Goal: Task Accomplishment & Management: Manage account settings

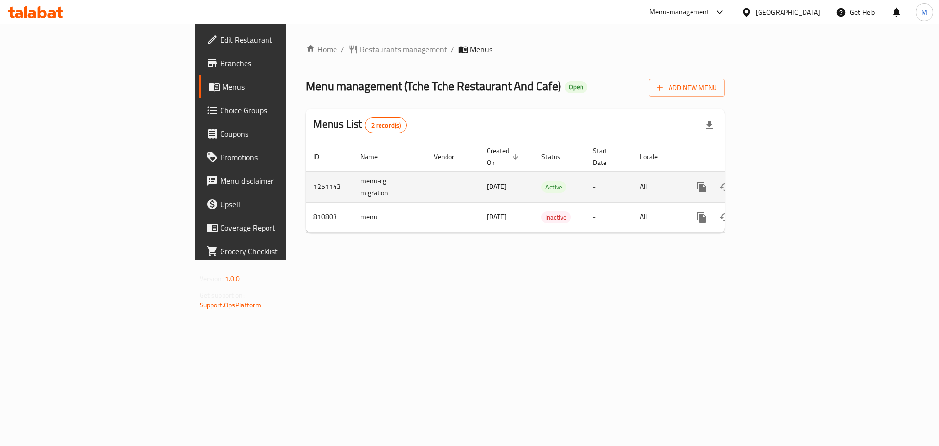
click at [777, 183] on icon "enhanced table" at bounding box center [772, 187] width 9 height 9
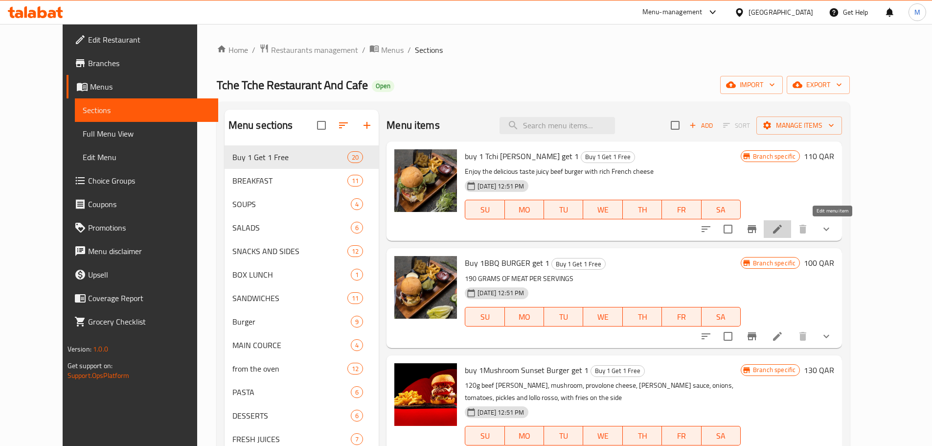
click at [783, 225] on icon at bounding box center [778, 229] width 12 height 12
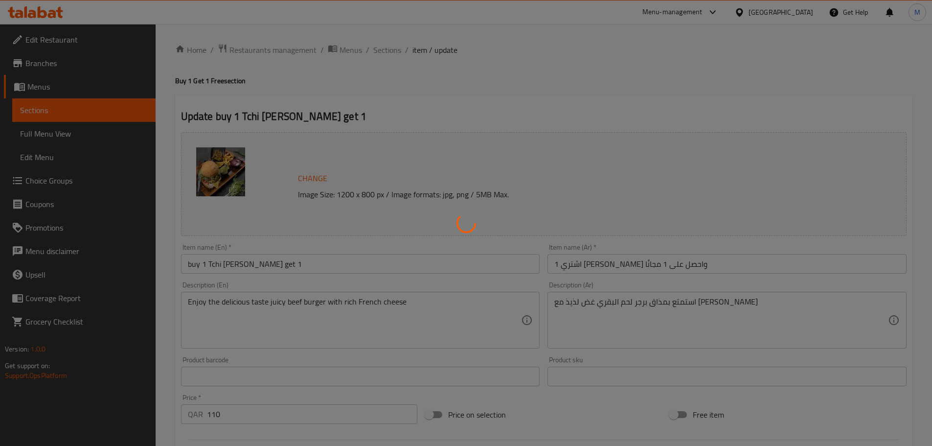
type input "اختيارك"
type input "1"
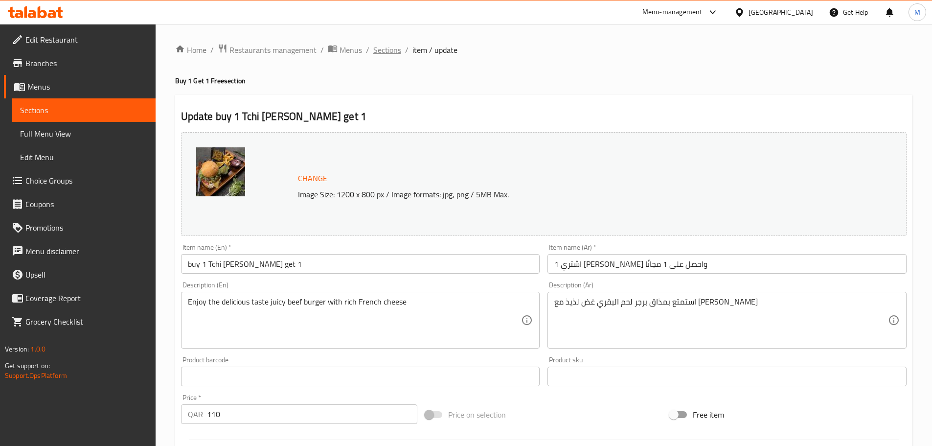
click at [386, 56] on span "Sections" at bounding box center [387, 50] width 28 height 12
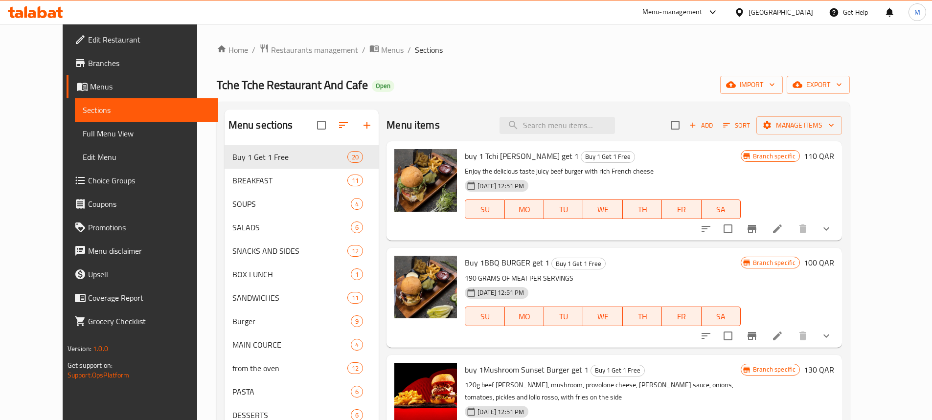
click at [88, 69] on span "Branches" at bounding box center [149, 63] width 122 height 12
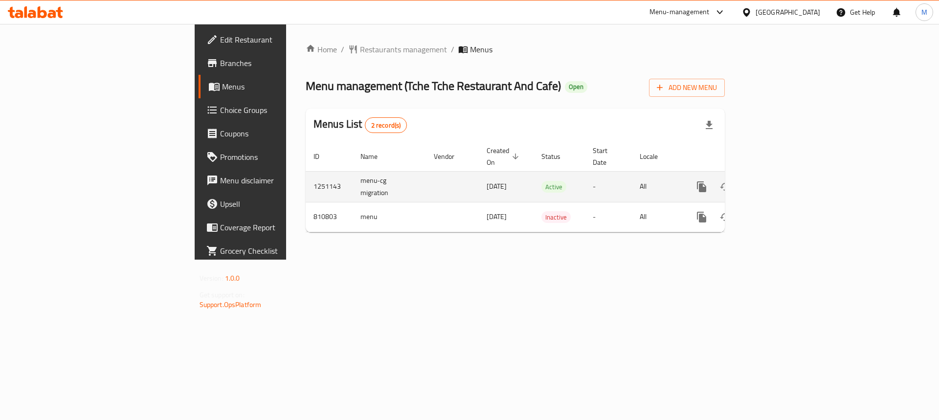
click at [778, 181] on icon "enhanced table" at bounding box center [773, 187] width 12 height 12
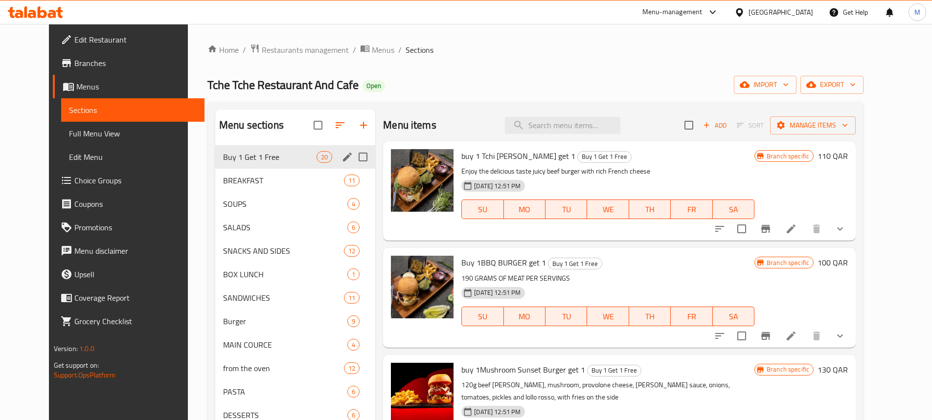
click at [343, 157] on icon "edit" at bounding box center [347, 157] width 9 height 9
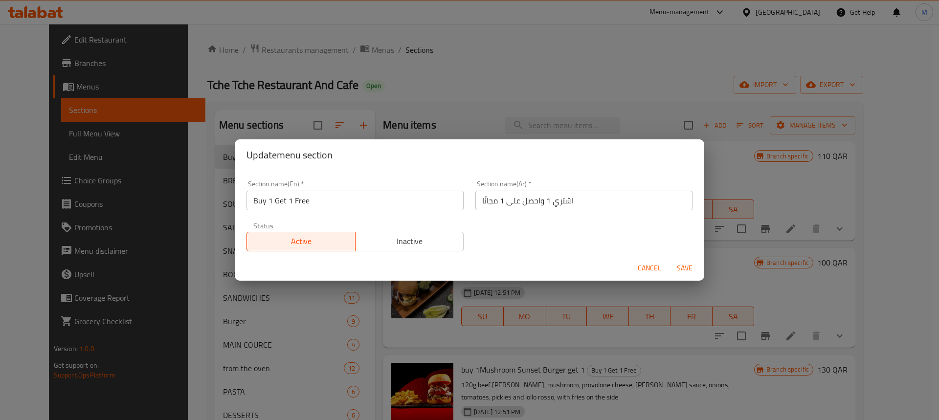
click at [392, 237] on span "Inactive" at bounding box center [410, 241] width 101 height 14
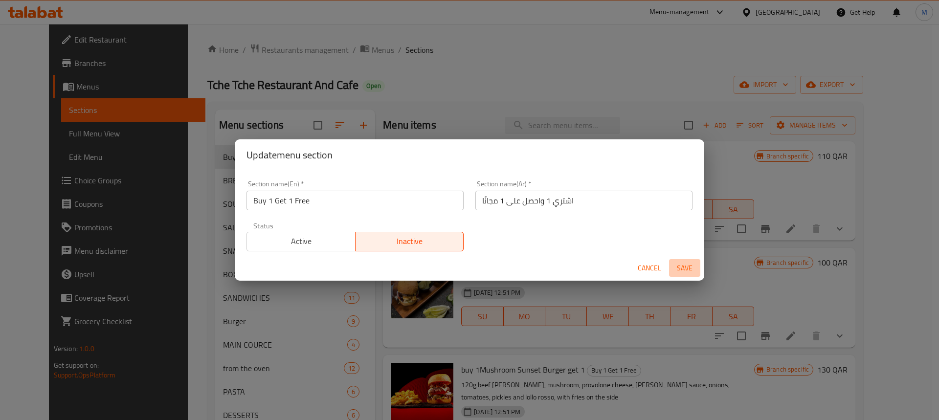
click at [686, 273] on span "Save" at bounding box center [684, 268] width 23 height 12
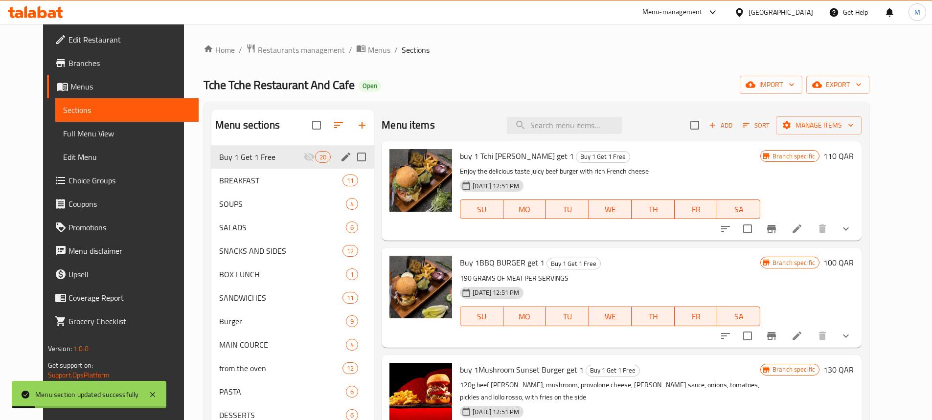
click at [841, 219] on div at bounding box center [786, 228] width 144 height 23
click at [803, 226] on icon at bounding box center [797, 229] width 12 height 12
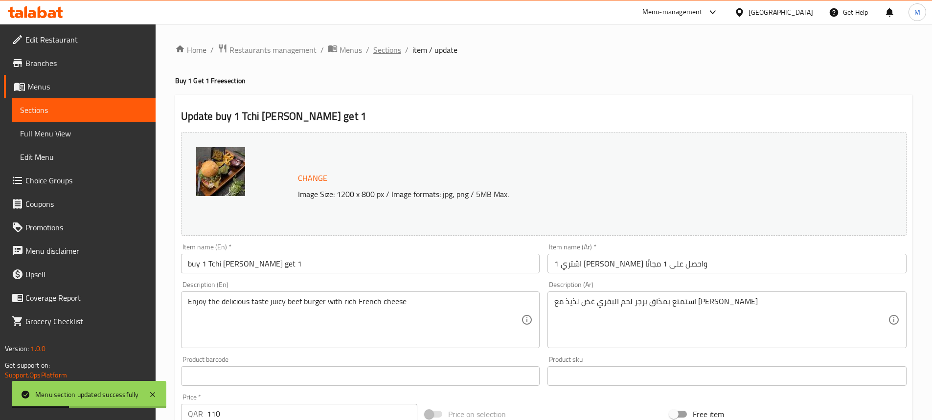
click at [384, 49] on span "Sections" at bounding box center [387, 50] width 28 height 12
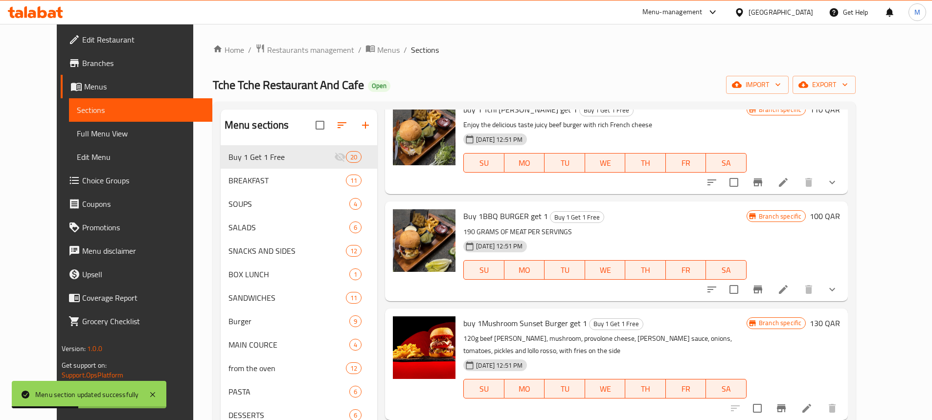
scroll to position [49, 0]
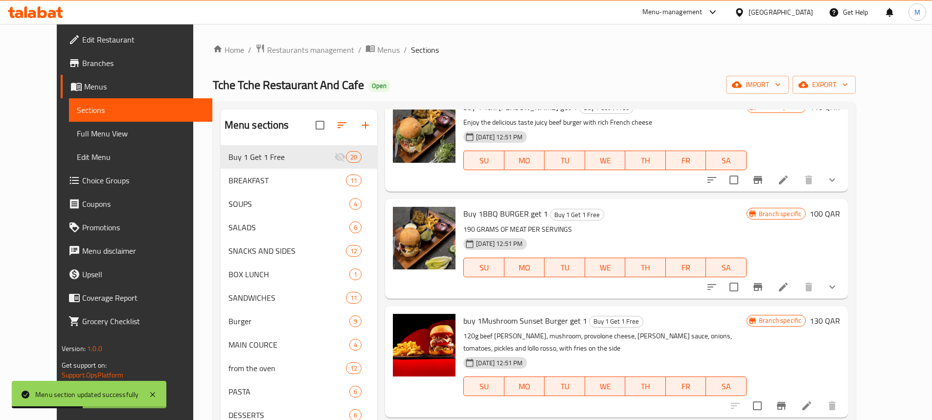
click at [764, 185] on icon "Branch-specific-item" at bounding box center [758, 180] width 12 height 12
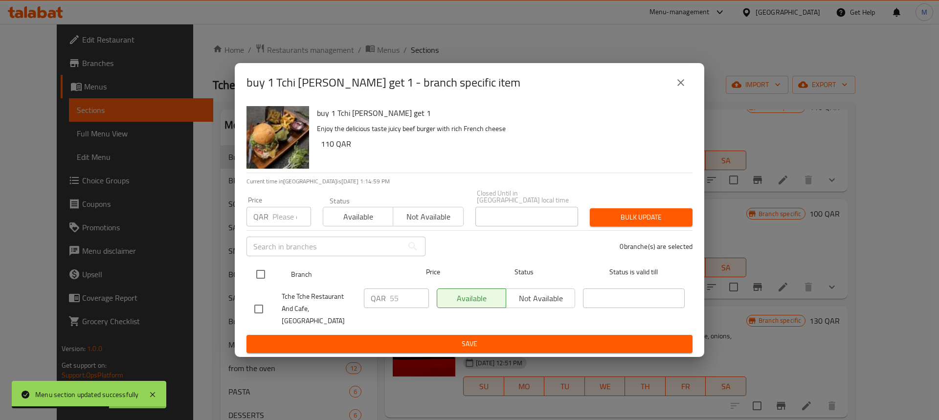
click at [261, 281] on input "checkbox" at bounding box center [261, 274] width 21 height 21
checkbox input "true"
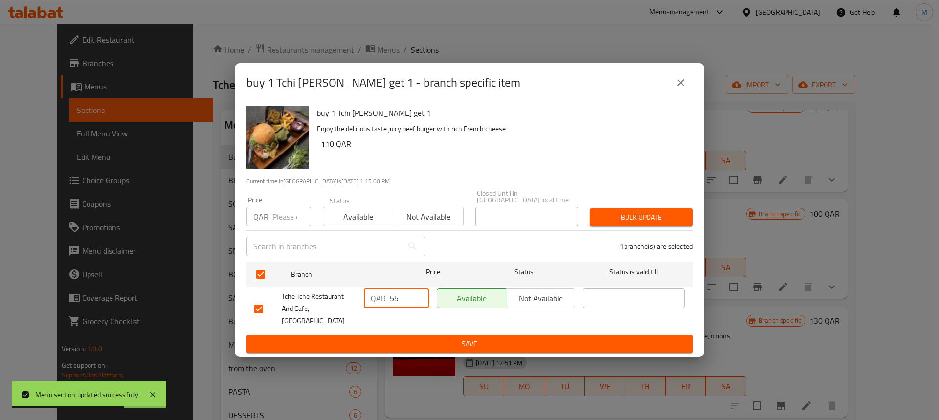
drag, startPoint x: 401, startPoint y: 300, endPoint x: 382, endPoint y: 300, distance: 19.1
click at [382, 300] on div "QAR 55 ​" at bounding box center [396, 299] width 65 height 20
type input "110"
click at [414, 320] on div "QAR 110 ​" at bounding box center [396, 309] width 73 height 48
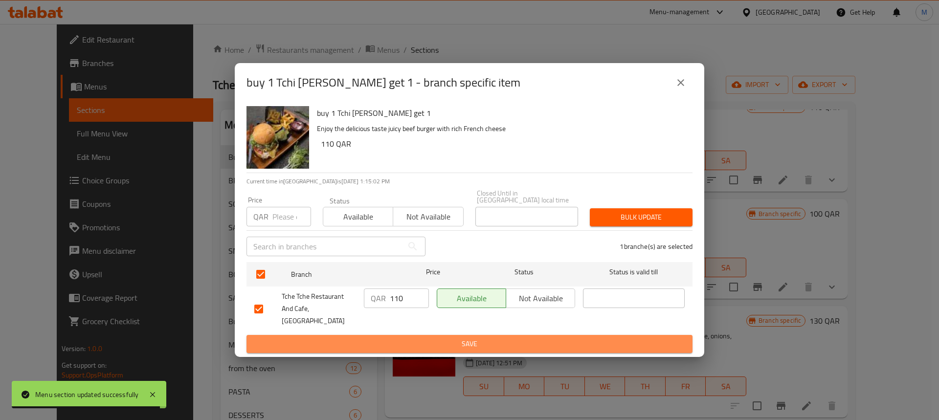
click at [422, 338] on span "Save" at bounding box center [469, 344] width 431 height 12
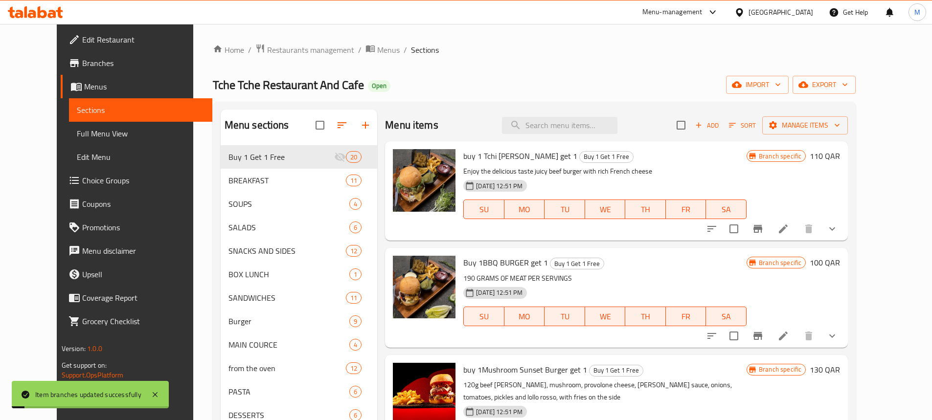
scroll to position [0, 0]
click at [789, 339] on icon at bounding box center [784, 336] width 12 height 12
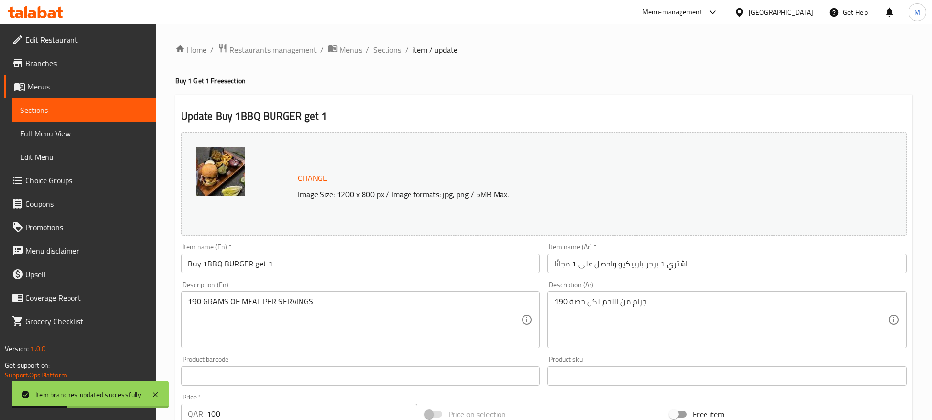
click at [386, 47] on span "Sections" at bounding box center [387, 50] width 28 height 12
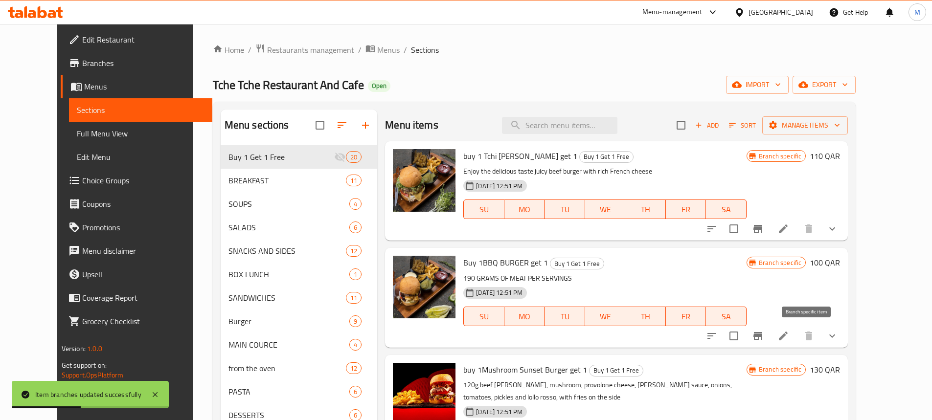
click at [762, 337] on icon "Branch-specific-item" at bounding box center [758, 336] width 9 height 8
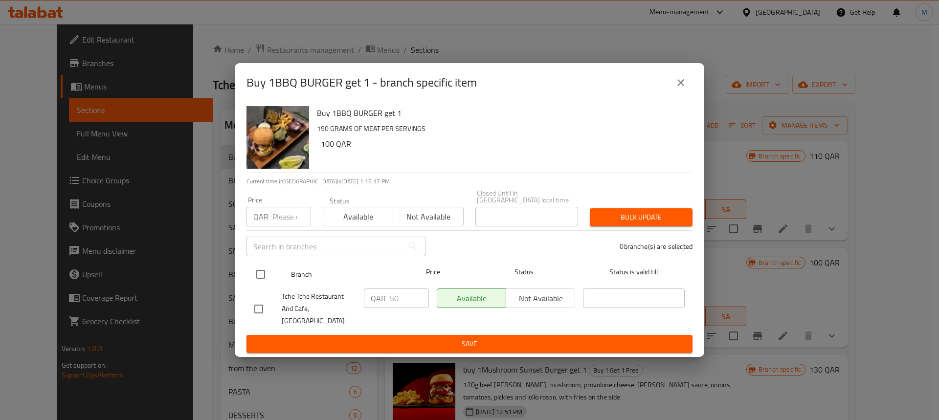
click at [260, 275] on input "checkbox" at bounding box center [261, 274] width 21 height 21
checkbox input "true"
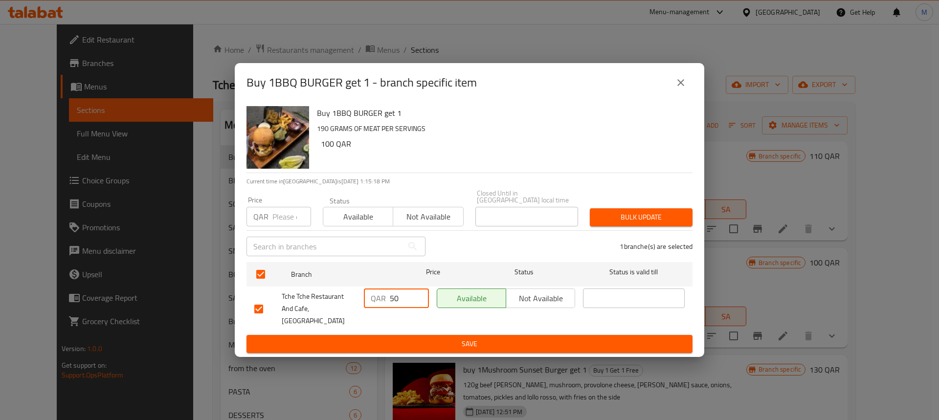
drag, startPoint x: 403, startPoint y: 303, endPoint x: 383, endPoint y: 300, distance: 20.2
click at [383, 300] on div "QAR 50 ​" at bounding box center [396, 299] width 65 height 20
type input "100"
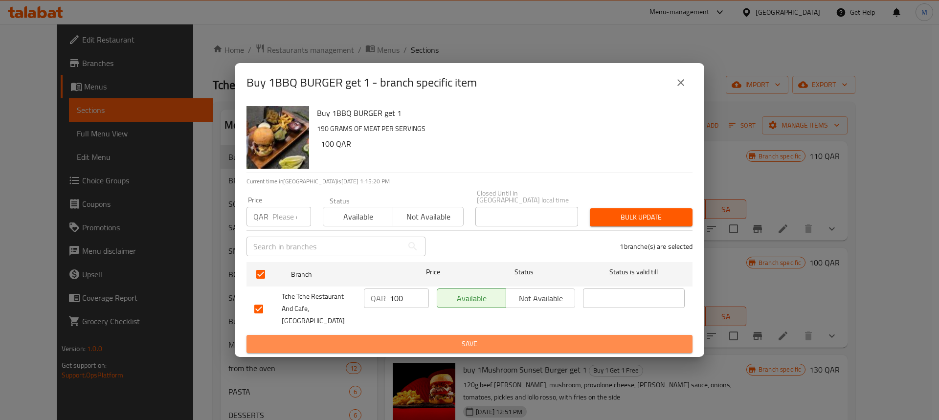
click at [426, 338] on span "Save" at bounding box center [469, 344] width 431 height 12
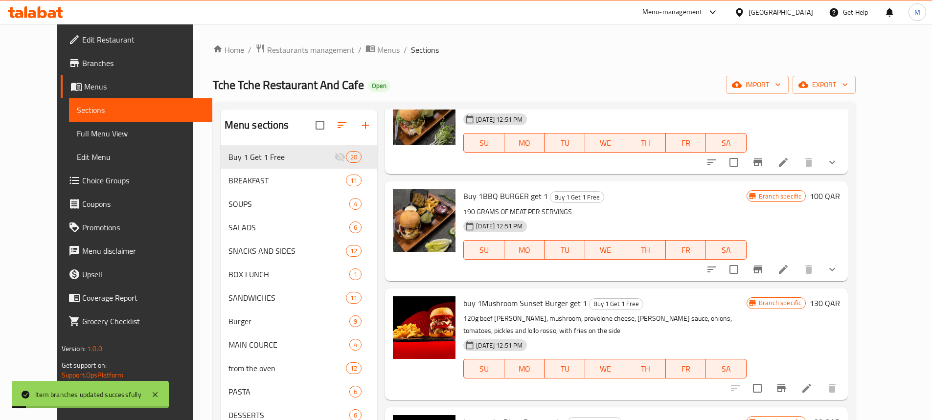
scroll to position [98, 0]
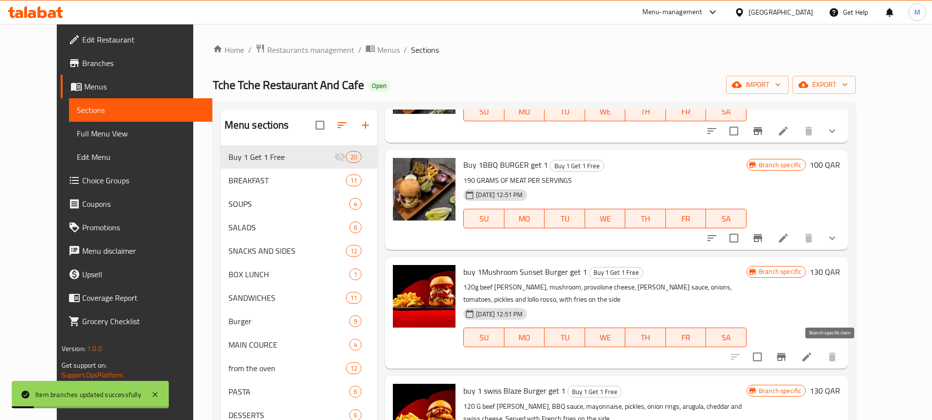
click at [787, 359] on icon "Branch-specific-item" at bounding box center [782, 357] width 12 height 12
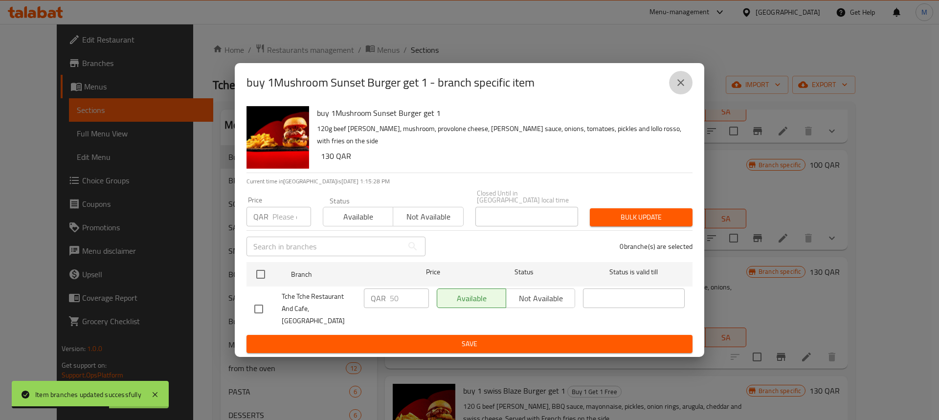
click at [680, 86] on icon "close" at bounding box center [681, 82] width 7 height 7
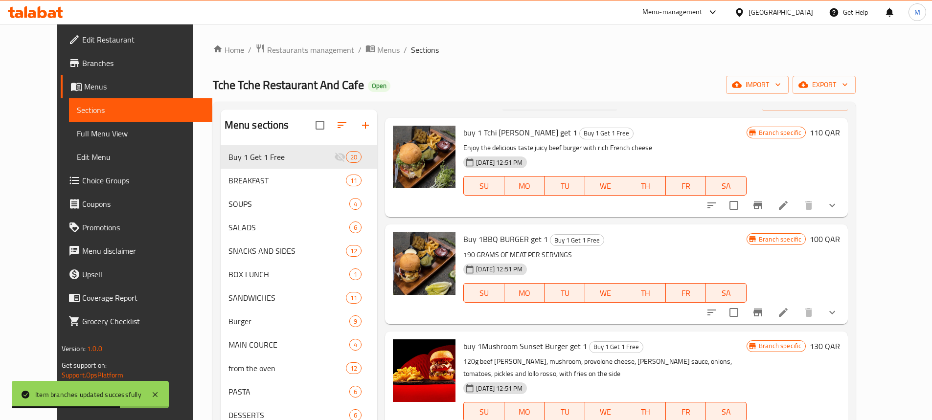
scroll to position [0, 0]
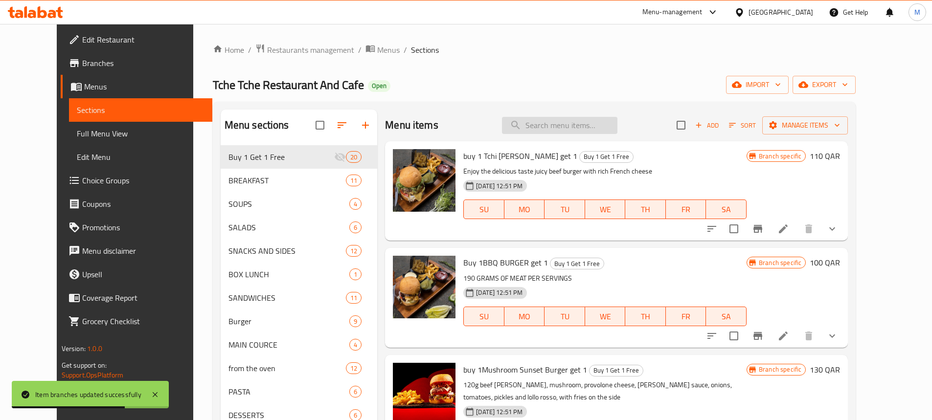
click at [578, 124] on input "search" at bounding box center [559, 125] width 115 height 17
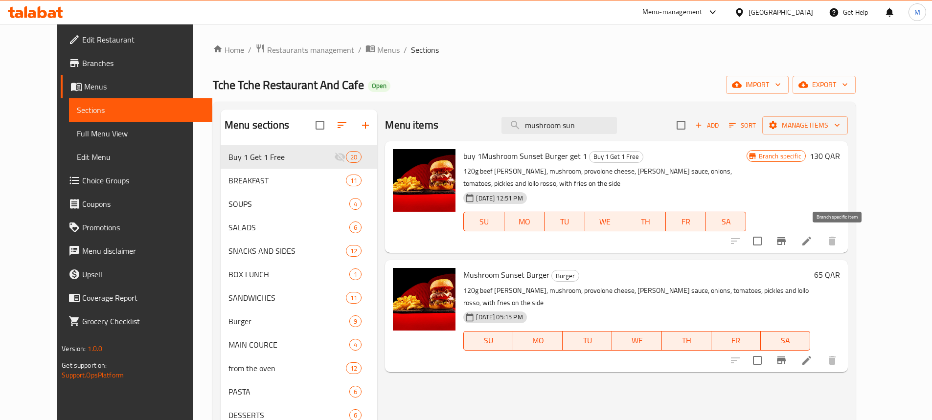
type input "mushroom sun"
click at [793, 241] on button "Branch-specific-item" at bounding box center [781, 240] width 23 height 23
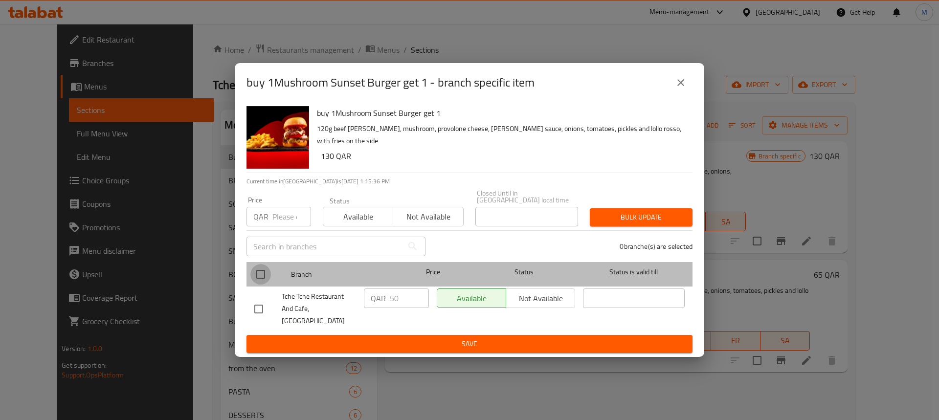
click at [264, 278] on input "checkbox" at bounding box center [261, 274] width 21 height 21
checkbox input "true"
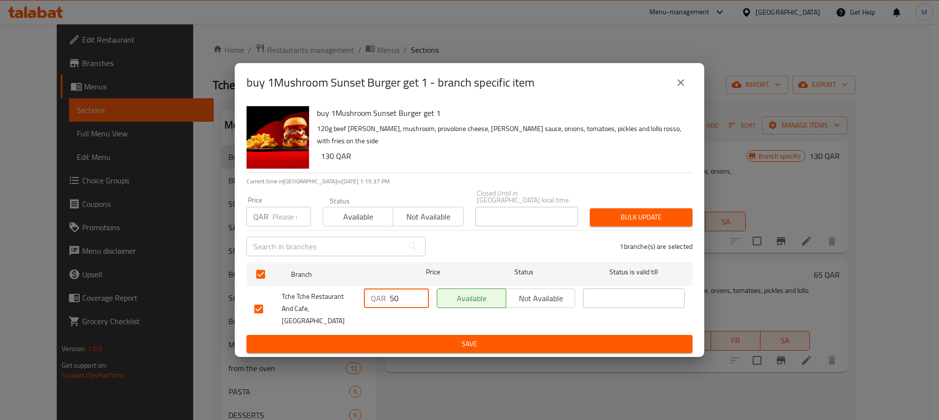
drag, startPoint x: 403, startPoint y: 304, endPoint x: 365, endPoint y: 305, distance: 38.2
click at [365, 305] on div "QAR 50 ​" at bounding box center [396, 299] width 65 height 20
type input "130"
click at [416, 338] on span "Save" at bounding box center [469, 344] width 431 height 12
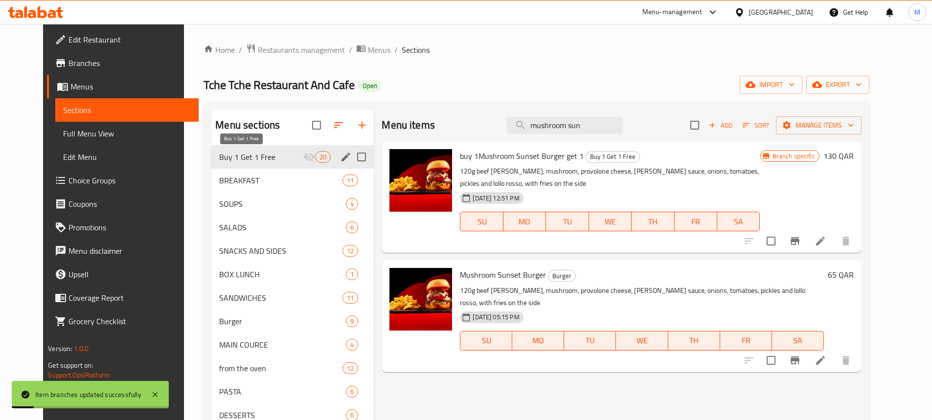
click at [230, 158] on span "Buy 1 Get 1 Free" at bounding box center [261, 157] width 84 height 12
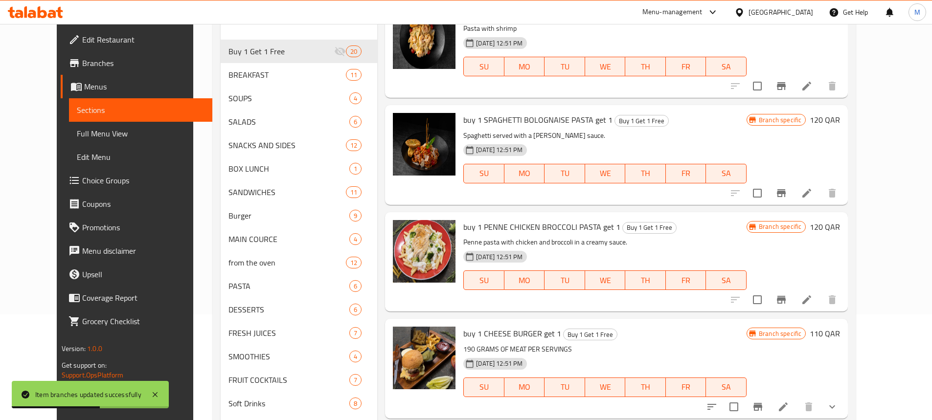
scroll to position [226, 0]
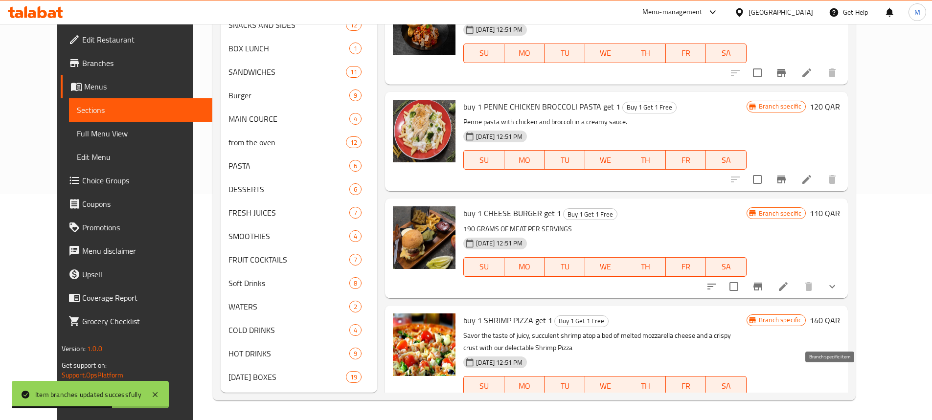
click at [787, 400] on icon "Branch-specific-item" at bounding box center [782, 406] width 12 height 12
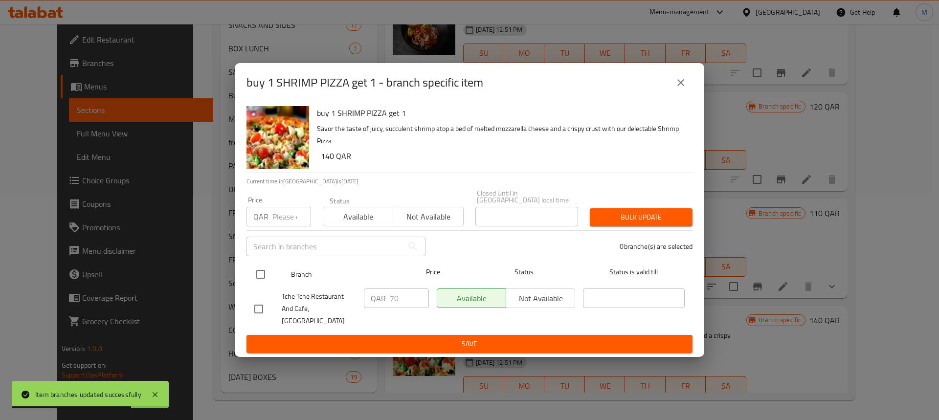
click at [254, 276] on input "checkbox" at bounding box center [261, 274] width 21 height 21
checkbox input "true"
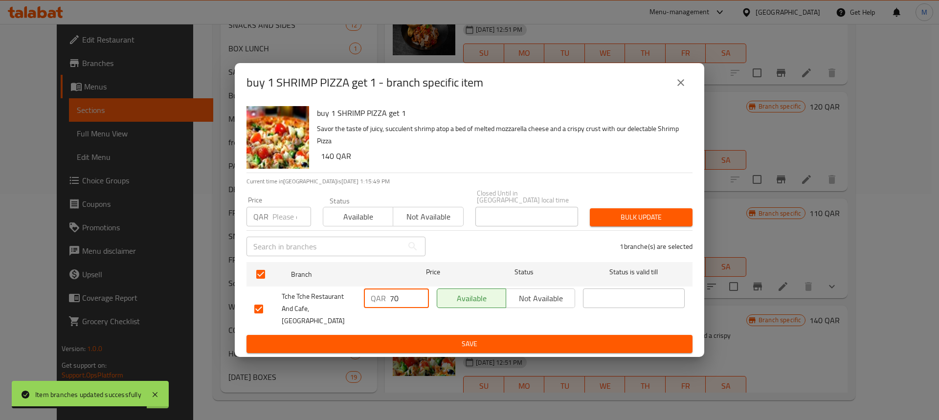
drag, startPoint x: 397, startPoint y: 300, endPoint x: 385, endPoint y: 300, distance: 12.2
click at [385, 300] on div "QAR 70 ​" at bounding box center [396, 299] width 65 height 20
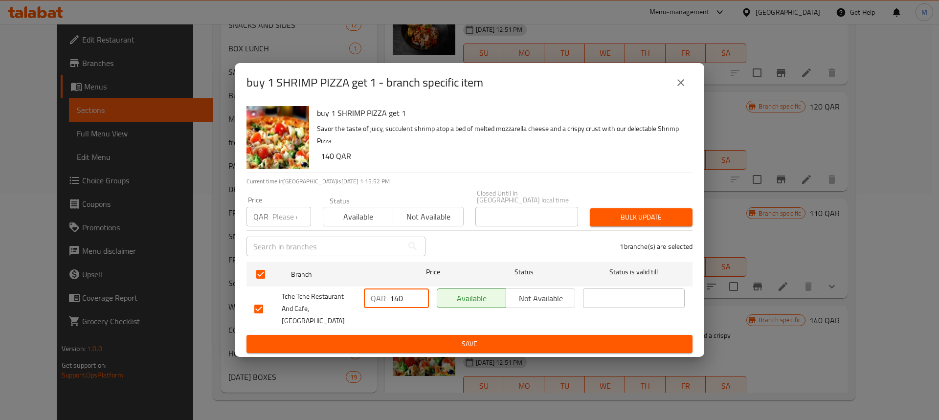
type input "140"
click at [465, 343] on button "Save" at bounding box center [470, 344] width 446 height 18
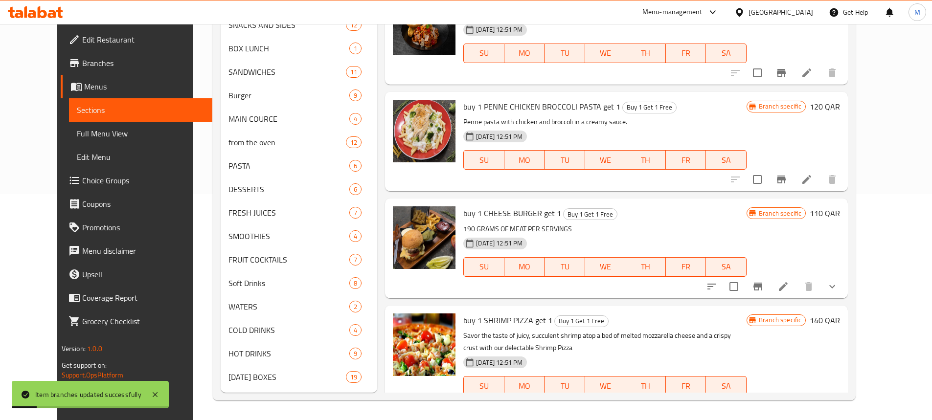
click at [762, 283] on icon "Branch-specific-item" at bounding box center [758, 287] width 9 height 8
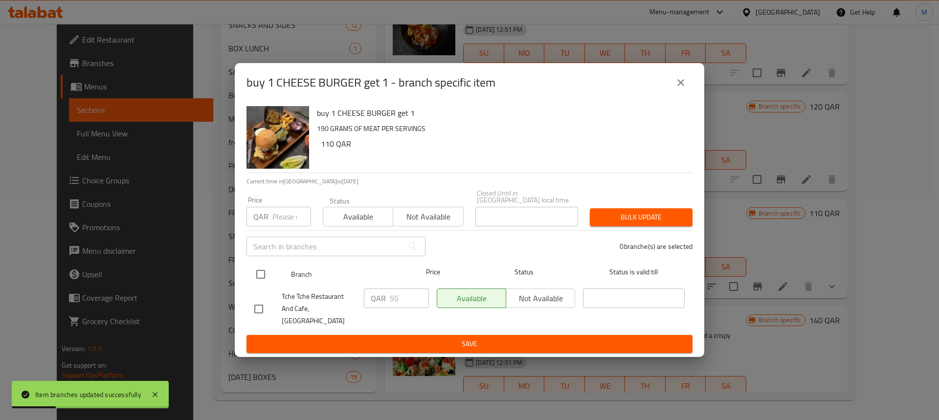
click at [260, 277] on input "checkbox" at bounding box center [261, 274] width 21 height 21
checkbox input "true"
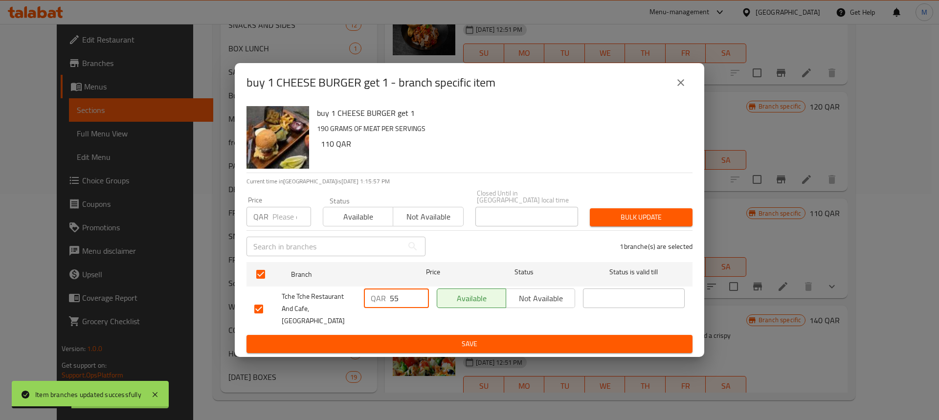
drag, startPoint x: 397, startPoint y: 299, endPoint x: 383, endPoint y: 301, distance: 13.9
click at [383, 301] on div "QAR 55 ​" at bounding box center [396, 299] width 65 height 20
type input "110"
click at [438, 338] on span "Save" at bounding box center [469, 344] width 431 height 12
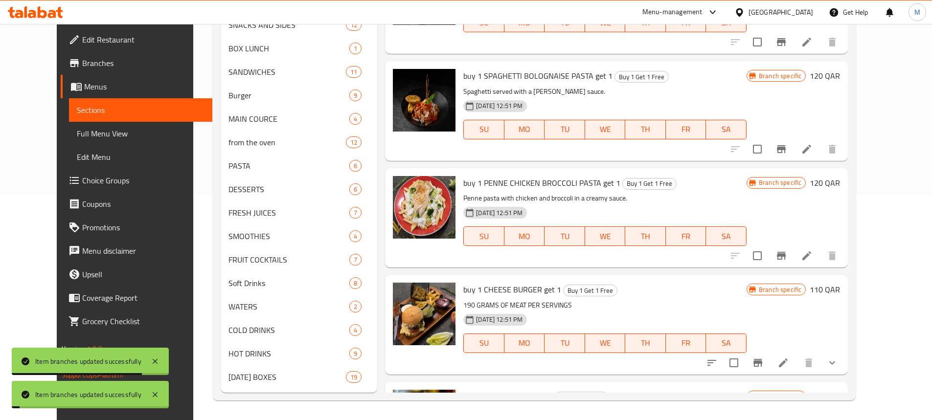
scroll to position [1604, 0]
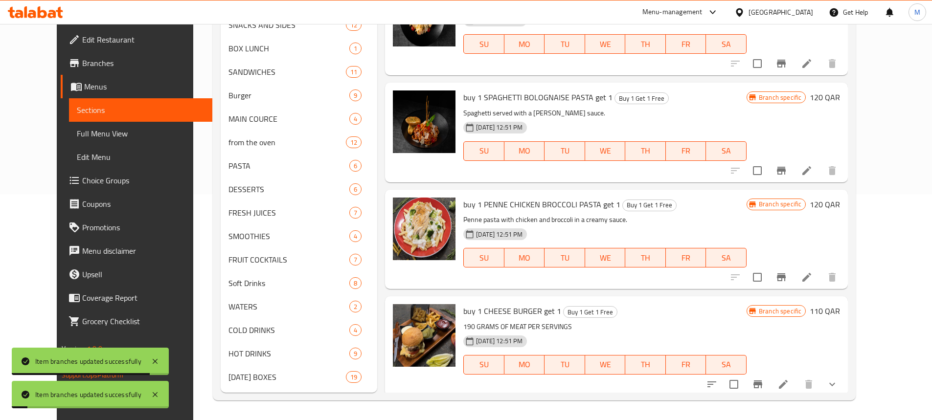
click at [787, 272] on icon "Branch-specific-item" at bounding box center [782, 278] width 12 height 12
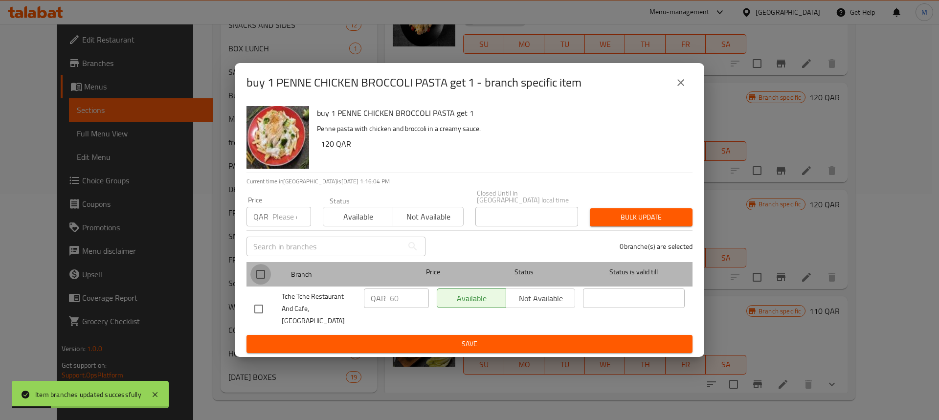
drag, startPoint x: 259, startPoint y: 277, endPoint x: 382, endPoint y: 290, distance: 122.9
click at [260, 278] on input "checkbox" at bounding box center [261, 274] width 21 height 21
checkbox input "true"
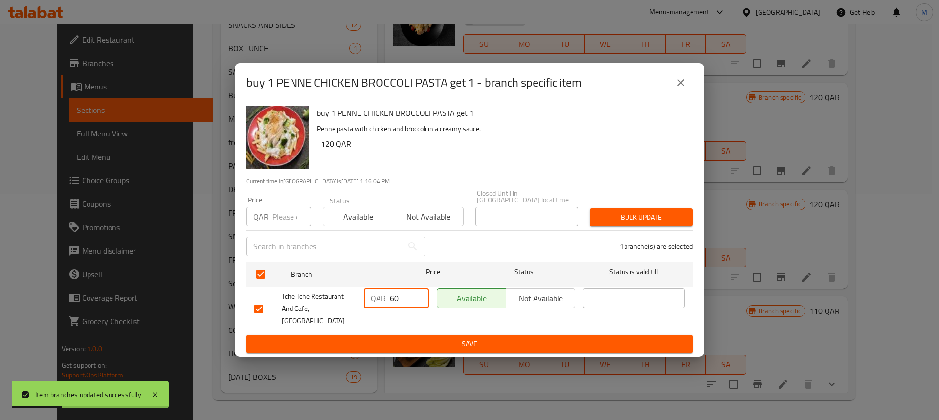
drag, startPoint x: 401, startPoint y: 302, endPoint x: 376, endPoint y: 303, distance: 24.5
click at [376, 303] on div "QAR 60 ​" at bounding box center [396, 299] width 65 height 20
type input "120"
click at [482, 329] on form "Branch Price Status Status is valid till Tche Tche Restaurant And Cafe, [GEOGRA…" at bounding box center [470, 305] width 446 height 95
click at [482, 338] on span "Save" at bounding box center [469, 344] width 431 height 12
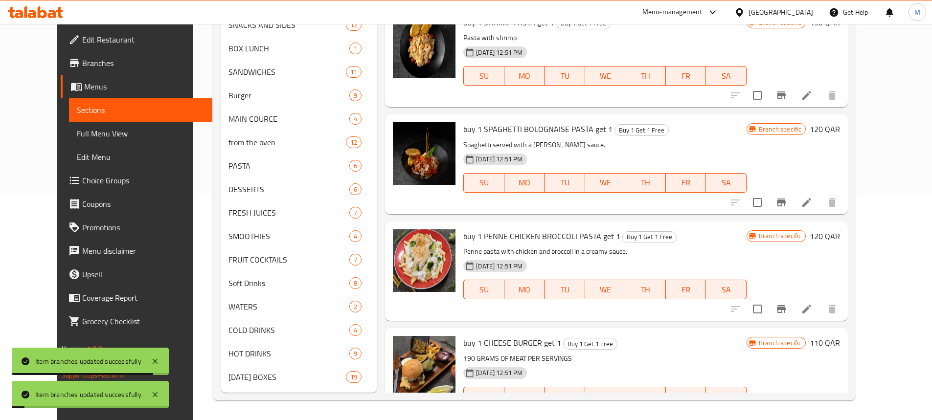
scroll to position [1555, 0]
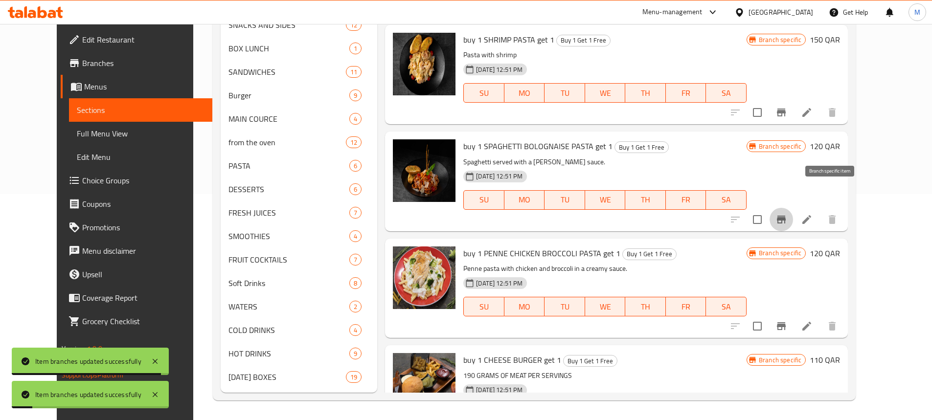
click at [787, 214] on icon "Branch-specific-item" at bounding box center [782, 220] width 12 height 12
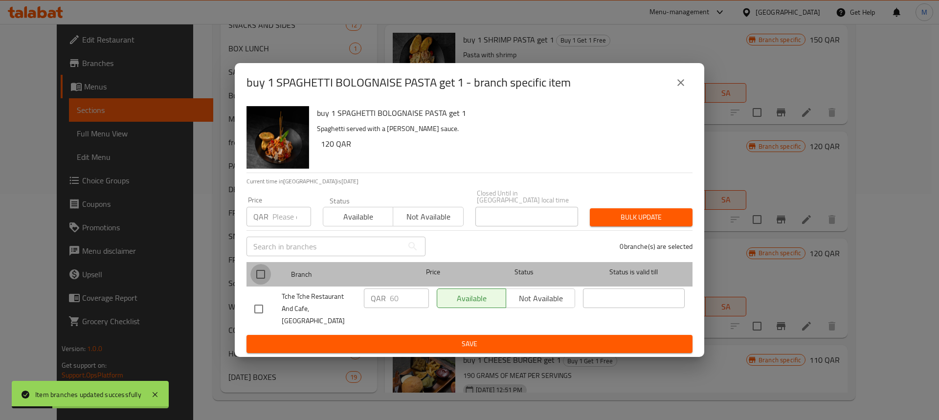
click at [253, 276] on input "checkbox" at bounding box center [261, 274] width 21 height 21
checkbox input "true"
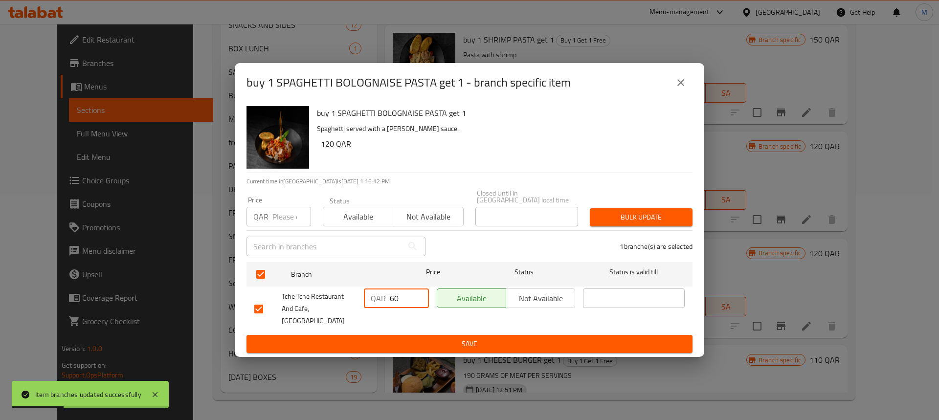
drag, startPoint x: 397, startPoint y: 300, endPoint x: 383, endPoint y: 301, distance: 14.7
click at [383, 301] on div "QAR 60 ​" at bounding box center [396, 299] width 65 height 20
type input "120"
click at [408, 325] on form "Branch Price Status Status is valid till Tche Tche Restaurant And Cafe, [GEOGRA…" at bounding box center [470, 305] width 446 height 95
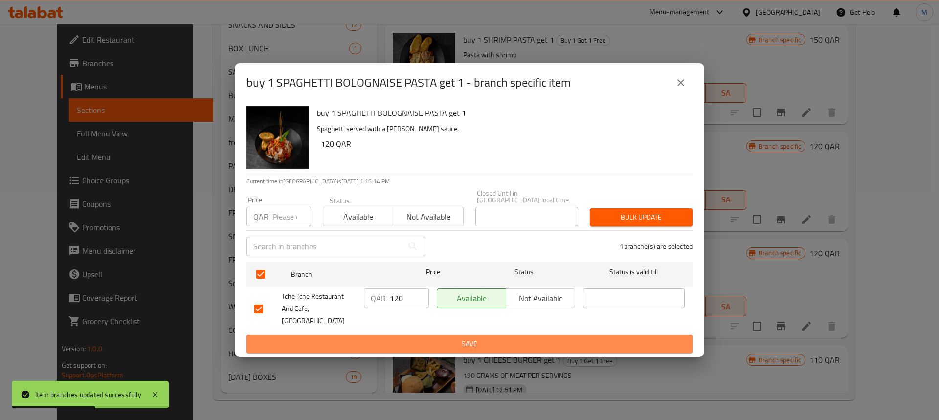
click at [410, 338] on span "Save" at bounding box center [469, 344] width 431 height 12
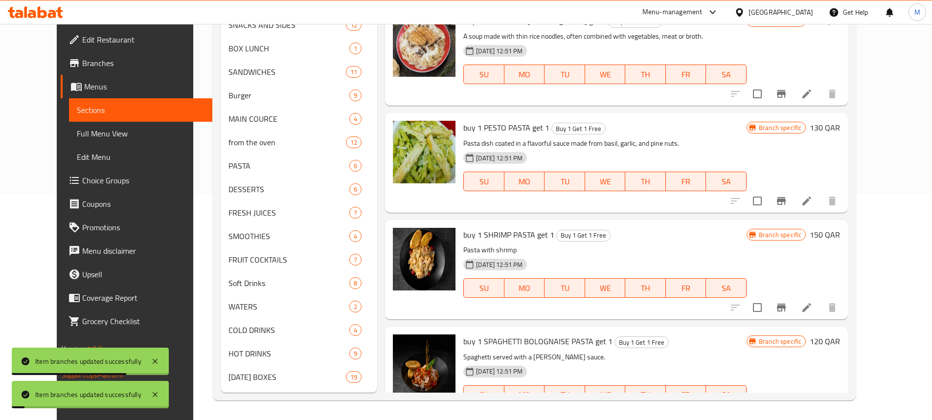
scroll to position [1359, 0]
click at [793, 297] on button "Branch-specific-item" at bounding box center [781, 308] width 23 height 23
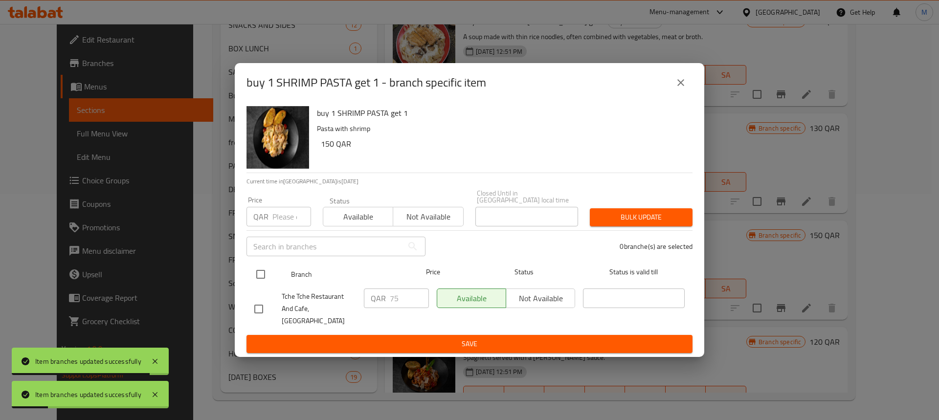
click at [257, 276] on input "checkbox" at bounding box center [261, 274] width 21 height 21
checkbox input "true"
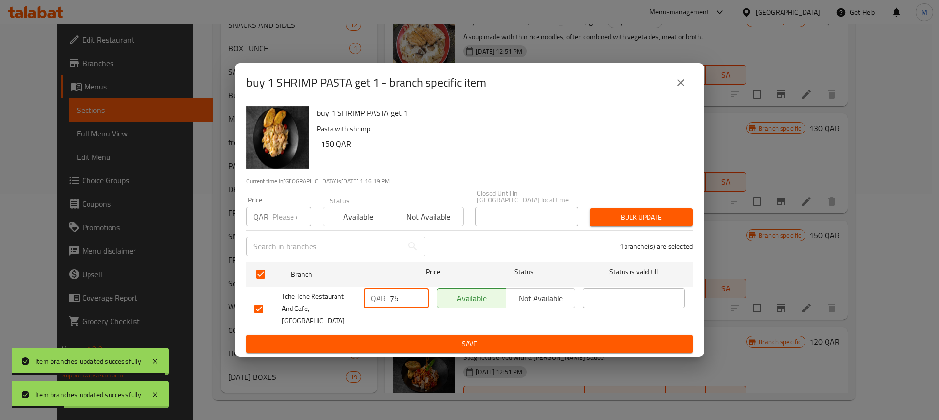
drag, startPoint x: 400, startPoint y: 307, endPoint x: 382, endPoint y: 301, distance: 19.0
click at [382, 301] on div "QAR 75 ​" at bounding box center [396, 299] width 65 height 20
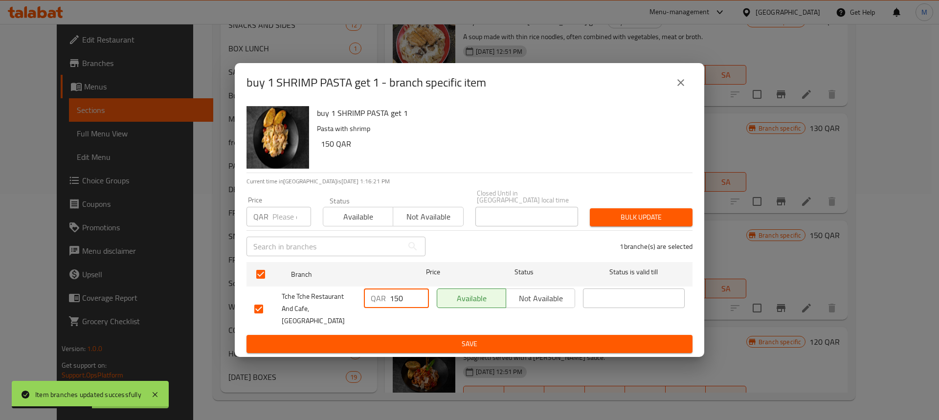
type input "150"
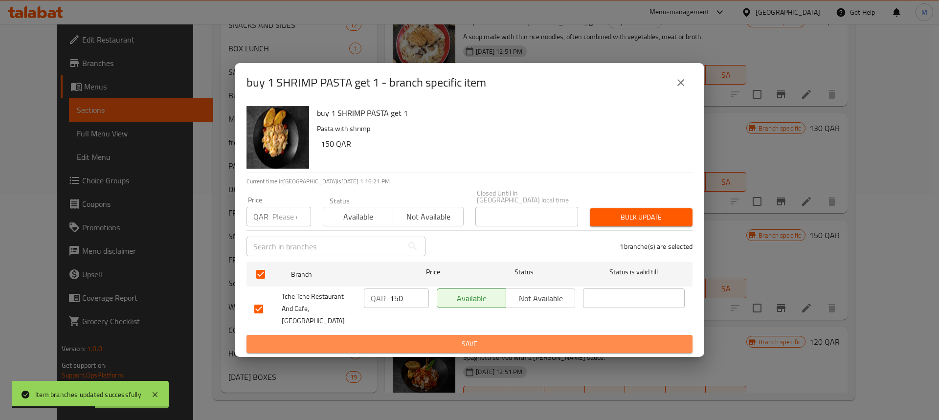
click at [500, 338] on span "Save" at bounding box center [469, 344] width 431 height 12
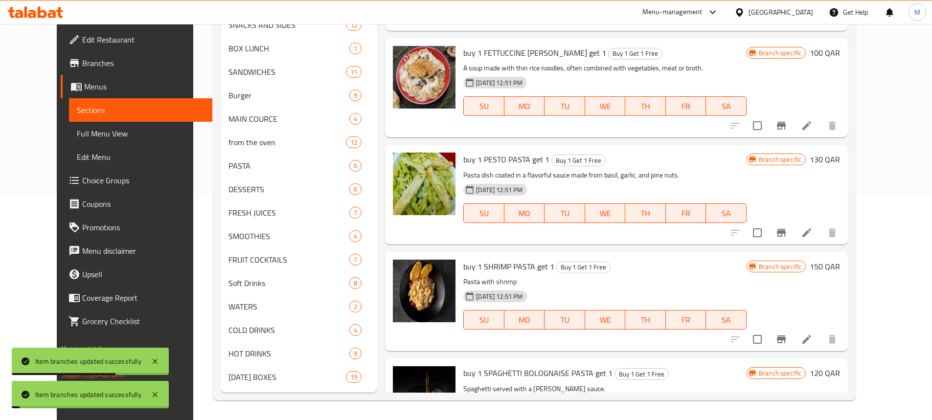
scroll to position [1310, 0]
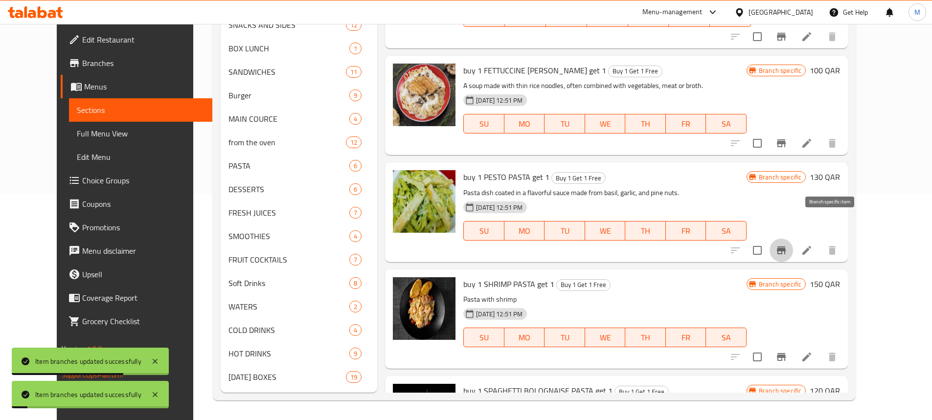
click at [787, 245] on icon "Branch-specific-item" at bounding box center [782, 251] width 12 height 12
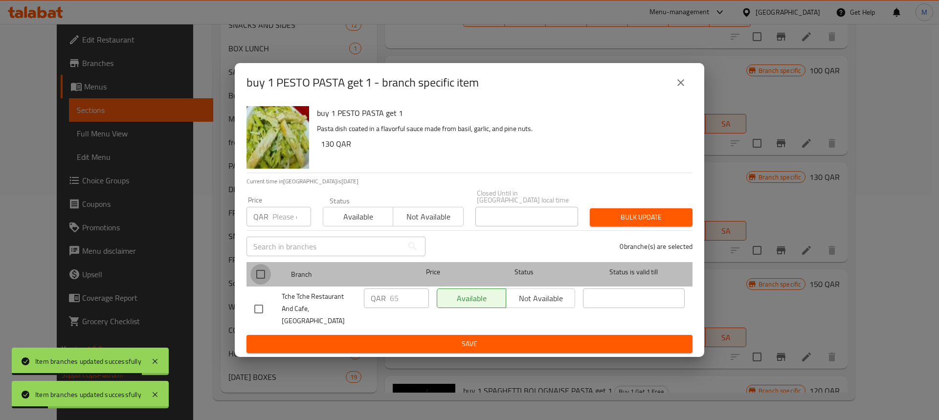
click at [257, 275] on input "checkbox" at bounding box center [261, 274] width 21 height 21
checkbox input "true"
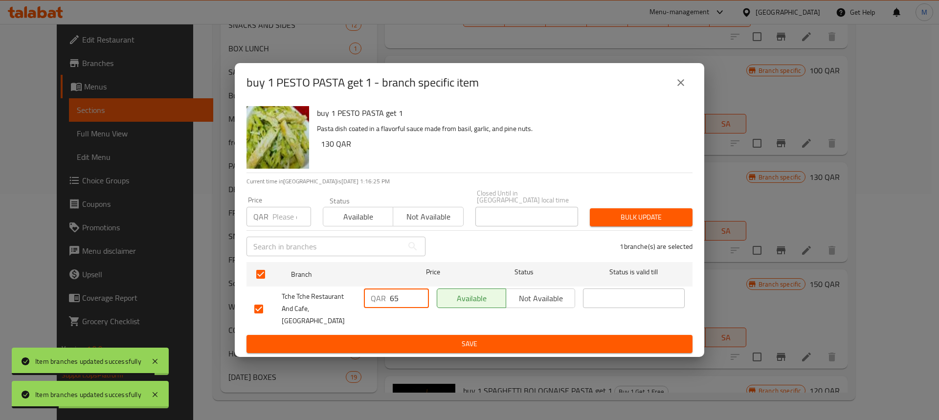
drag, startPoint x: 399, startPoint y: 303, endPoint x: 378, endPoint y: 301, distance: 21.7
click at [379, 301] on div "QAR 65 ​" at bounding box center [396, 299] width 65 height 20
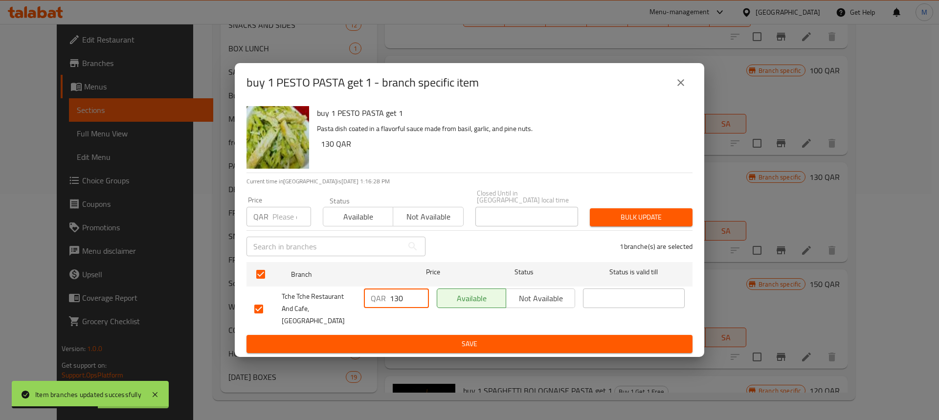
type input "130"
click at [480, 340] on span "Save" at bounding box center [469, 344] width 431 height 12
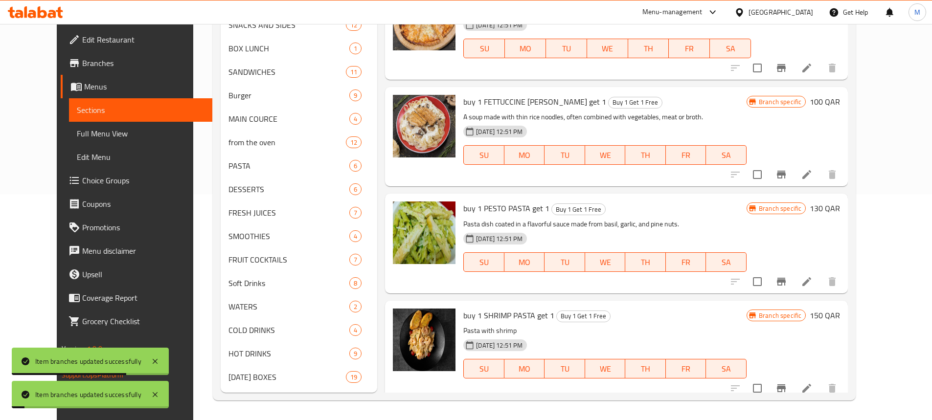
scroll to position [1261, 0]
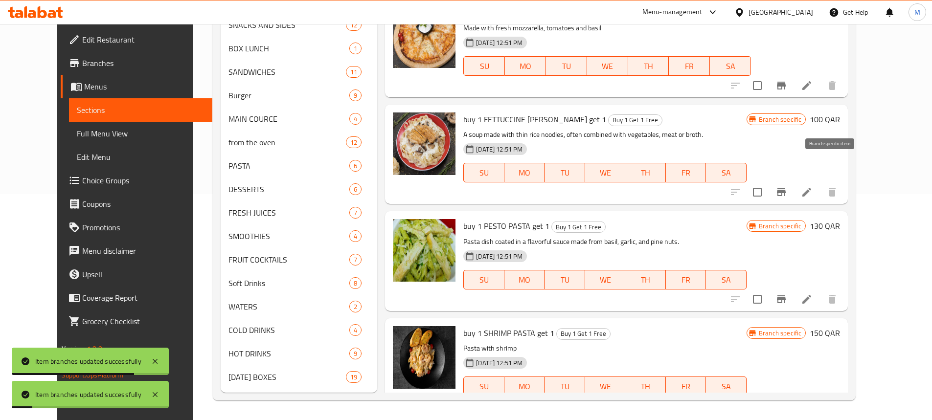
click at [787, 186] on icon "Branch-specific-item" at bounding box center [782, 192] width 12 height 12
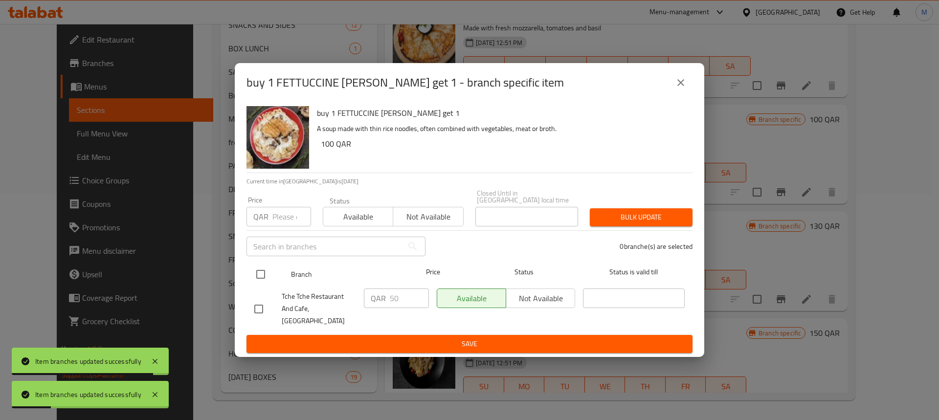
click at [267, 278] on input "checkbox" at bounding box center [261, 274] width 21 height 21
checkbox input "true"
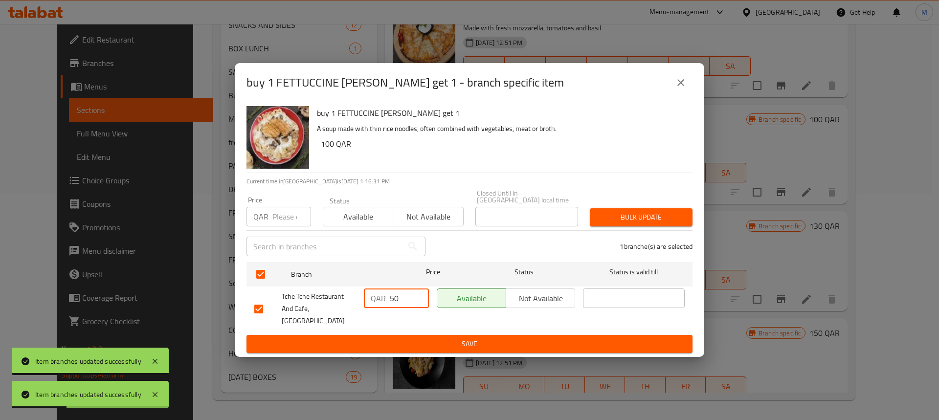
drag, startPoint x: 399, startPoint y: 301, endPoint x: 379, endPoint y: 305, distance: 19.9
click at [379, 305] on div "QAR 50 ​" at bounding box center [396, 299] width 65 height 20
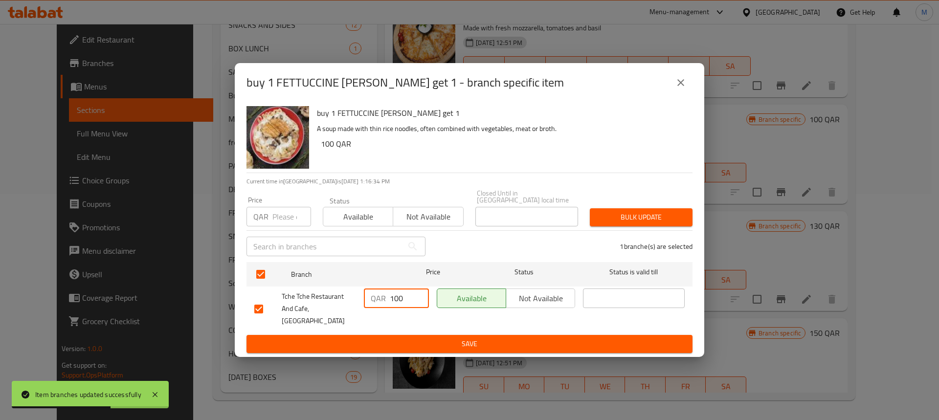
type input "100"
click at [451, 338] on span "Save" at bounding box center [469, 344] width 431 height 12
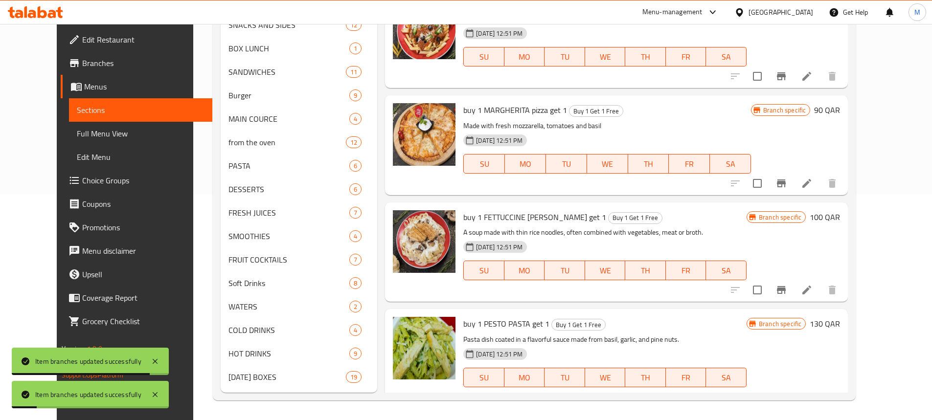
scroll to position [1115, 0]
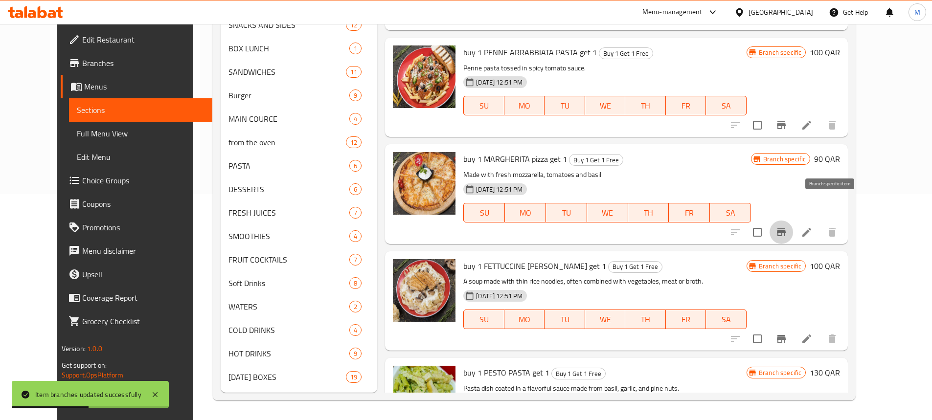
click at [787, 227] on icon "Branch-specific-item" at bounding box center [782, 233] width 12 height 12
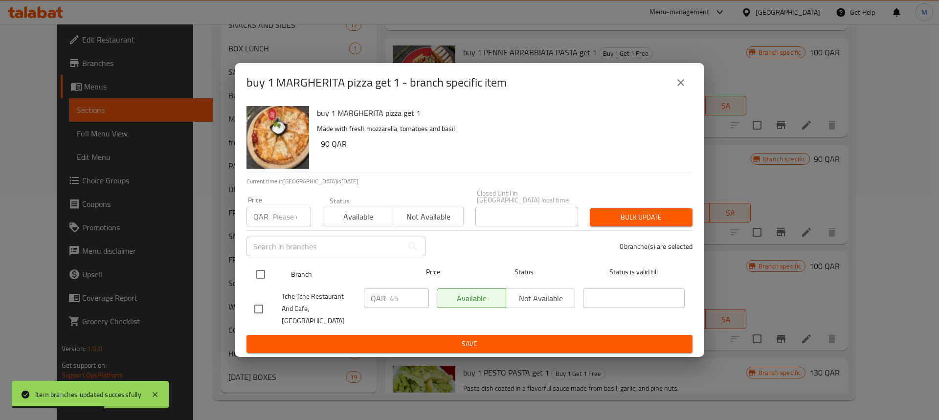
click at [261, 278] on input "checkbox" at bounding box center [261, 274] width 21 height 21
checkbox input "true"
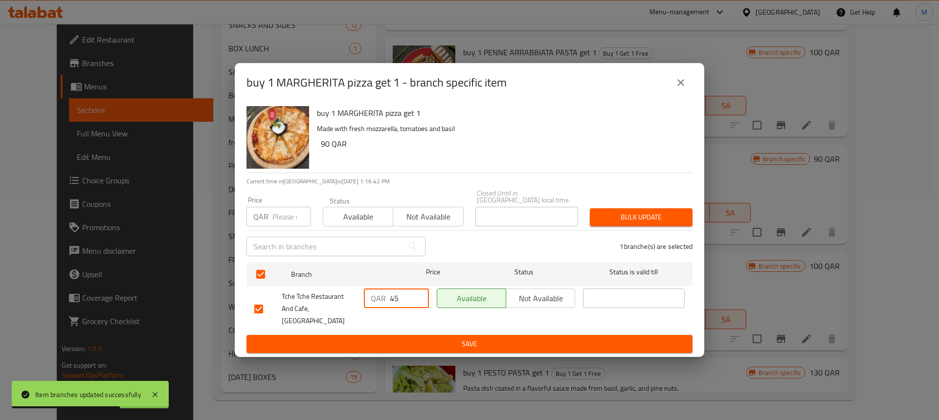
drag, startPoint x: 389, startPoint y: 302, endPoint x: 368, endPoint y: 303, distance: 21.1
click at [368, 303] on div "QAR 45 ​" at bounding box center [396, 299] width 65 height 20
type input "90"
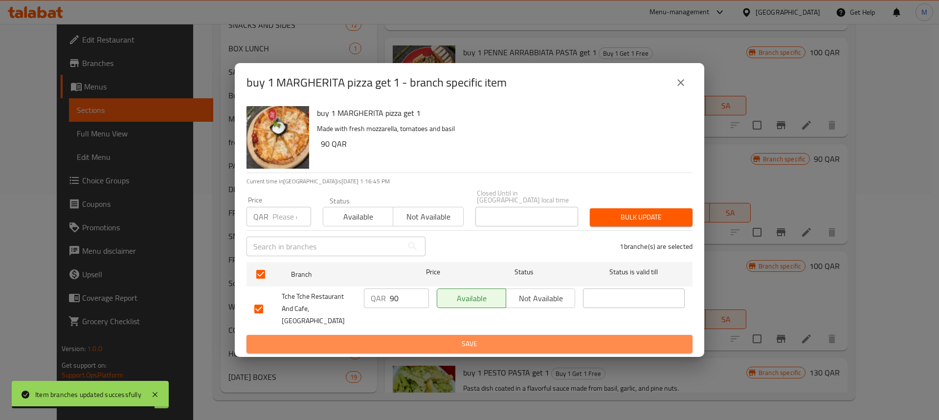
click at [429, 338] on span "Save" at bounding box center [469, 344] width 431 height 12
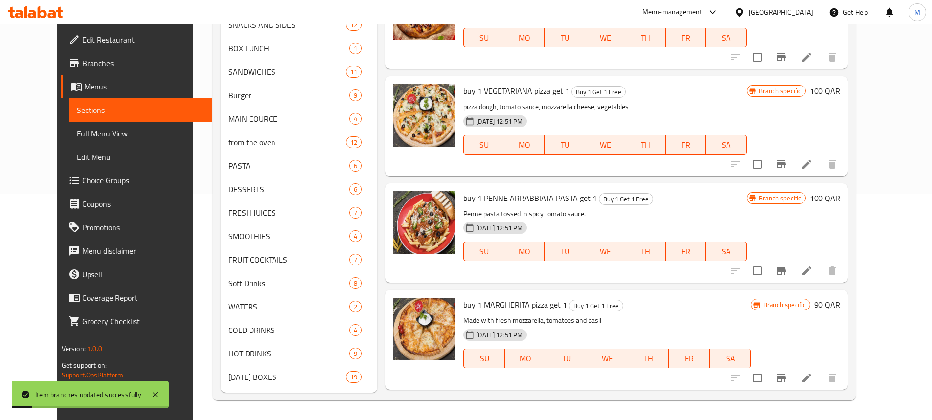
scroll to position [968, 0]
click at [787, 266] on icon "Branch-specific-item" at bounding box center [782, 272] width 12 height 12
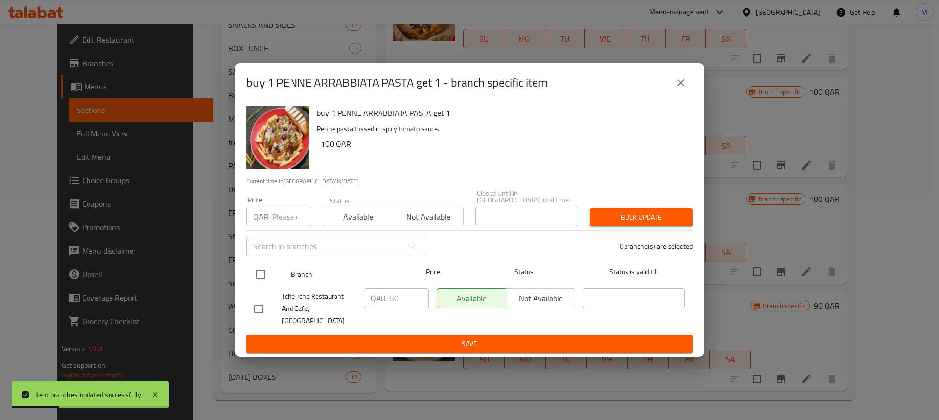
click at [256, 281] on input "checkbox" at bounding box center [261, 274] width 21 height 21
checkbox input "true"
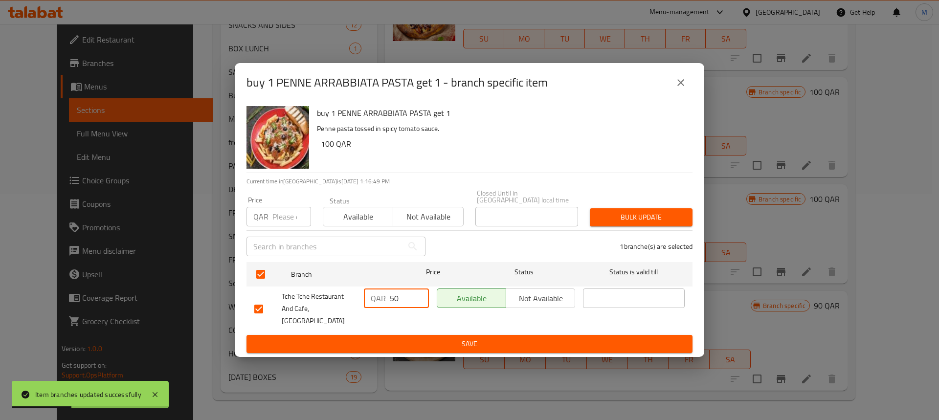
drag, startPoint x: 401, startPoint y: 303, endPoint x: 382, endPoint y: 303, distance: 19.1
click at [382, 303] on div "QAR 50 ​" at bounding box center [396, 299] width 65 height 20
type input "100"
drag, startPoint x: 486, startPoint y: 336, endPoint x: 523, endPoint y: 336, distance: 36.2
click at [486, 338] on span "Save" at bounding box center [469, 344] width 431 height 12
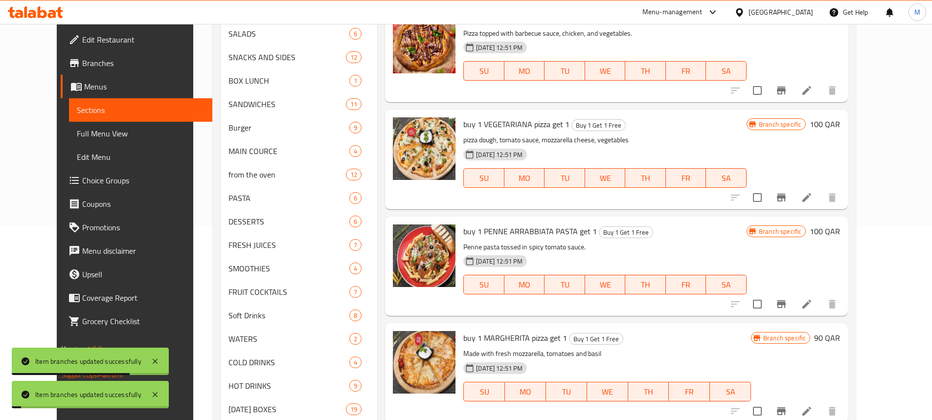
scroll to position [177, 0]
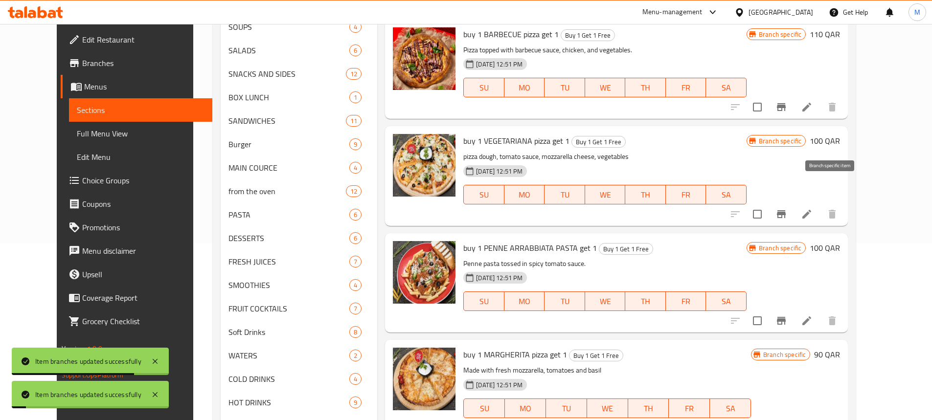
click at [787, 208] on icon "Branch-specific-item" at bounding box center [782, 214] width 12 height 12
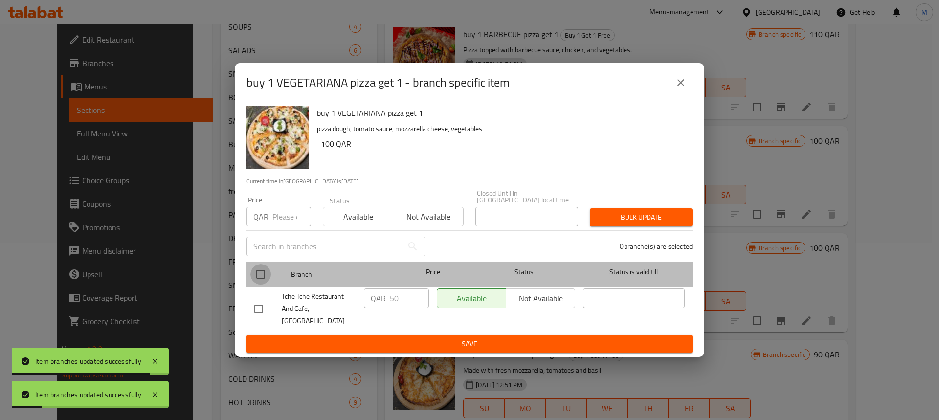
click at [256, 273] on input "checkbox" at bounding box center [261, 274] width 21 height 21
checkbox input "true"
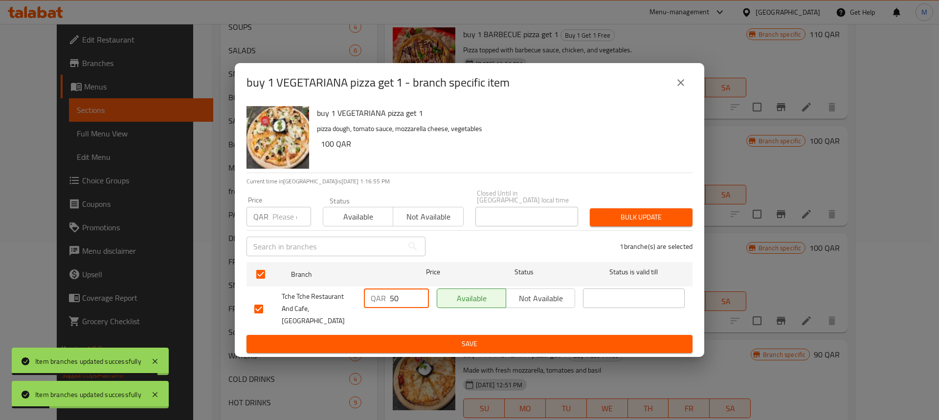
drag, startPoint x: 401, startPoint y: 303, endPoint x: 354, endPoint y: 305, distance: 47.0
click at [354, 305] on div "Tche Tche Restaurant And Cafe, [GEOGRAPHIC_DATA] QAR 50 ​ Available Not availab…" at bounding box center [470, 309] width 438 height 48
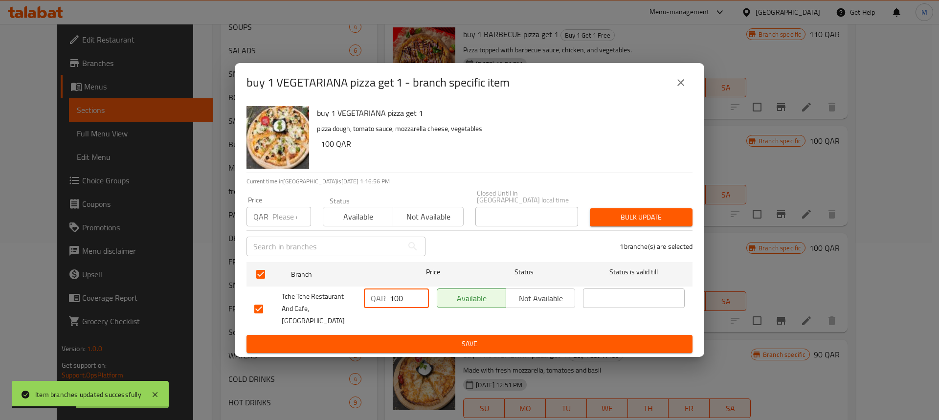
type input "100"
click at [466, 338] on span "Save" at bounding box center [469, 344] width 431 height 12
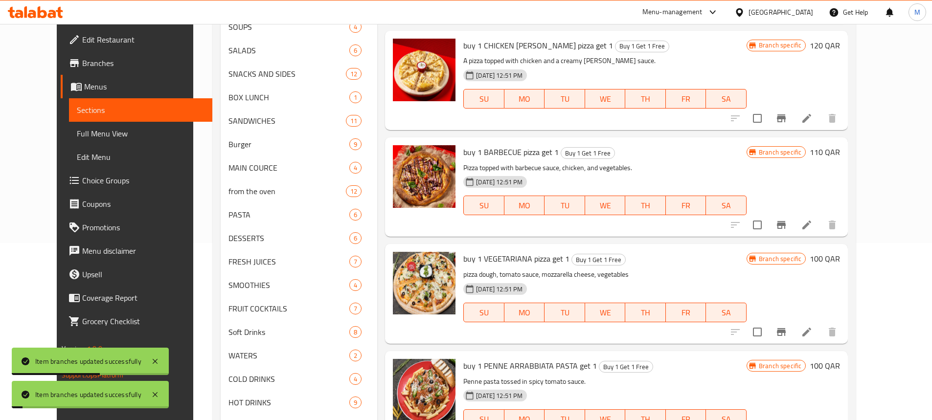
scroll to position [821, 0]
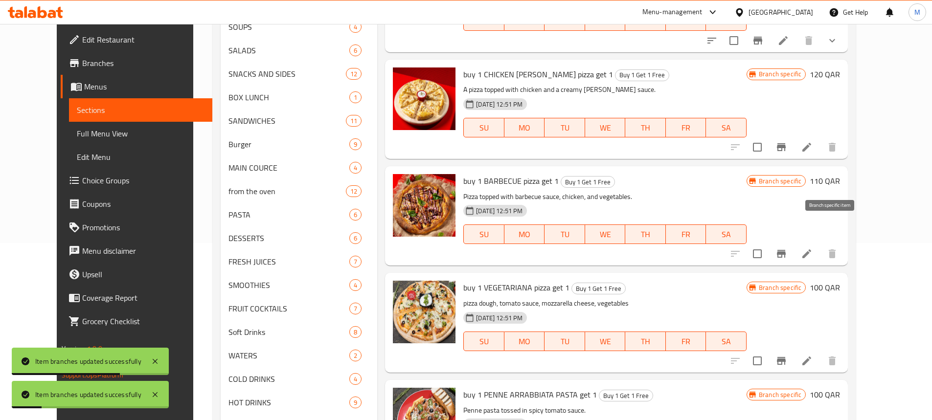
click at [786, 250] on icon "Branch-specific-item" at bounding box center [781, 254] width 9 height 8
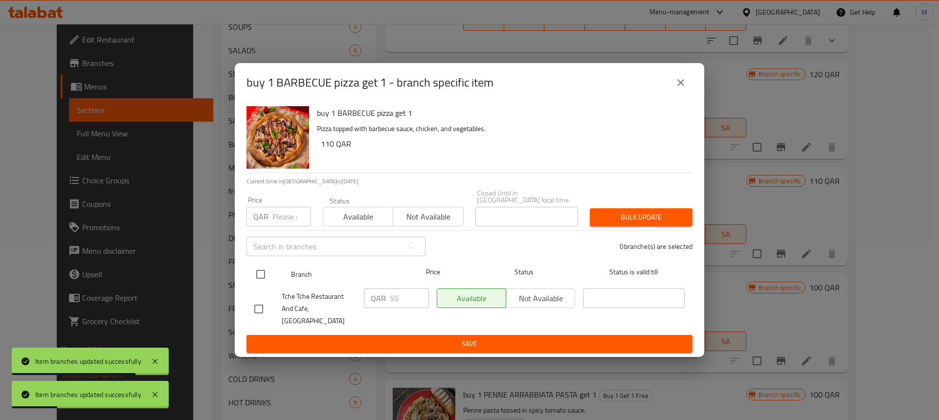
click at [255, 282] on input "checkbox" at bounding box center [261, 274] width 21 height 21
checkbox input "true"
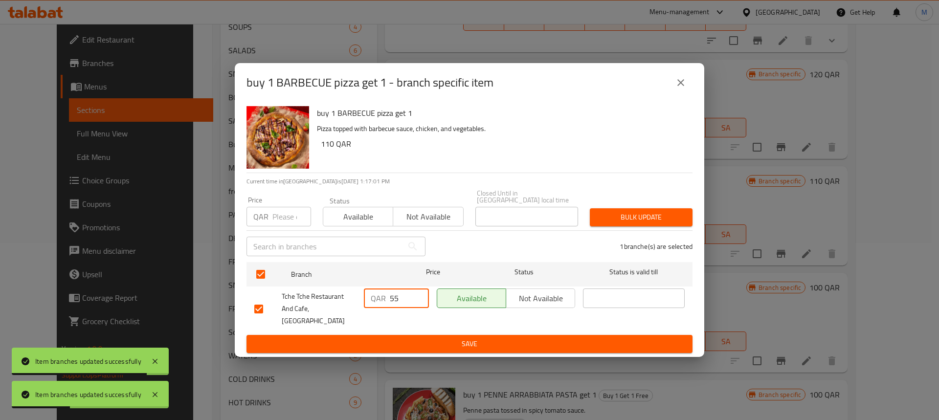
drag, startPoint x: 400, startPoint y: 305, endPoint x: 367, endPoint y: 309, distance: 32.5
click at [368, 308] on div "QAR 55 ​" at bounding box center [396, 299] width 65 height 20
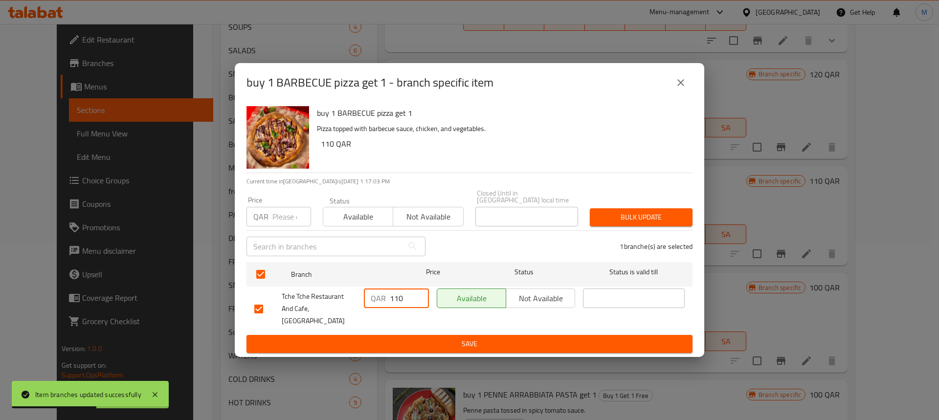
type input "110"
drag, startPoint x: 410, startPoint y: 328, endPoint x: 429, endPoint y: 321, distance: 19.8
click at [410, 335] on button "Save" at bounding box center [470, 344] width 446 height 18
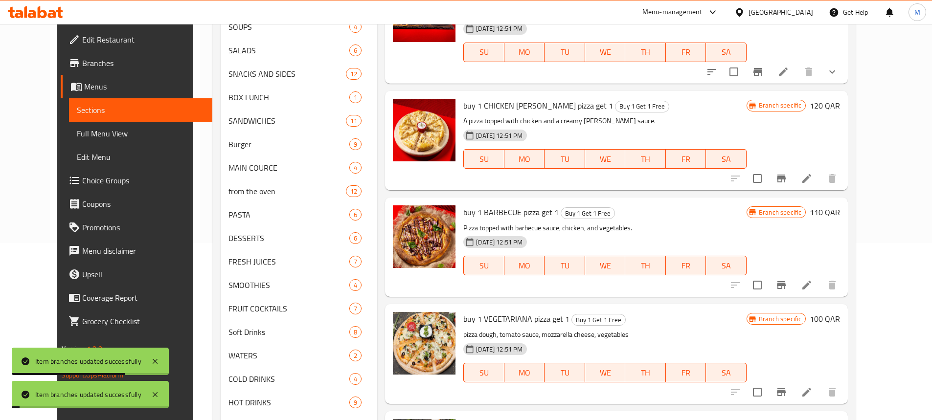
scroll to position [772, 0]
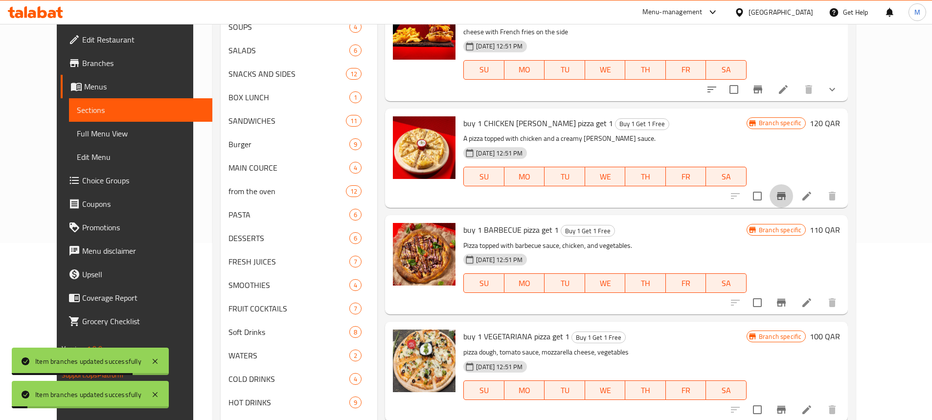
click at [786, 192] on icon "Branch-specific-item" at bounding box center [781, 196] width 9 height 8
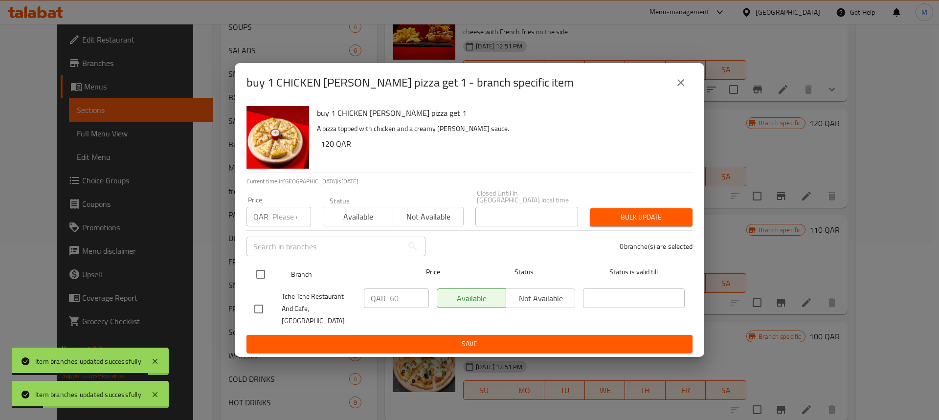
click at [261, 275] on input "checkbox" at bounding box center [261, 274] width 21 height 21
checkbox input "true"
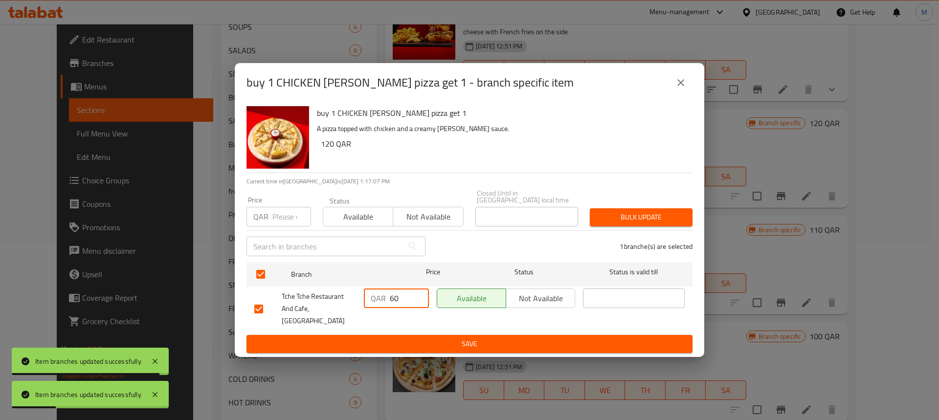
drag, startPoint x: 389, startPoint y: 301, endPoint x: 363, endPoint y: 302, distance: 26.0
click at [363, 302] on div "QAR 60 ​" at bounding box center [396, 309] width 73 height 48
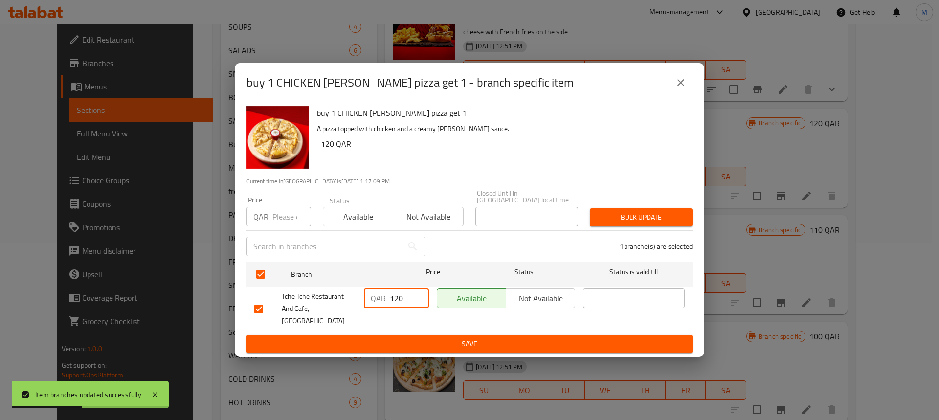
type input "120"
click at [488, 338] on span "Save" at bounding box center [469, 344] width 431 height 12
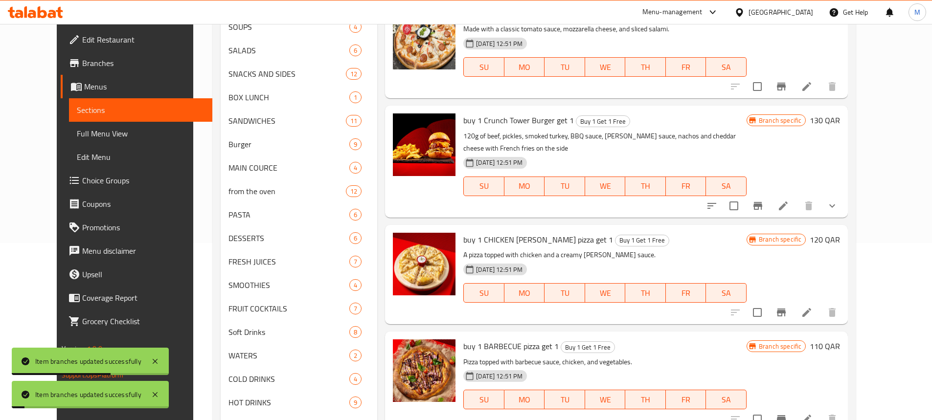
scroll to position [625, 0]
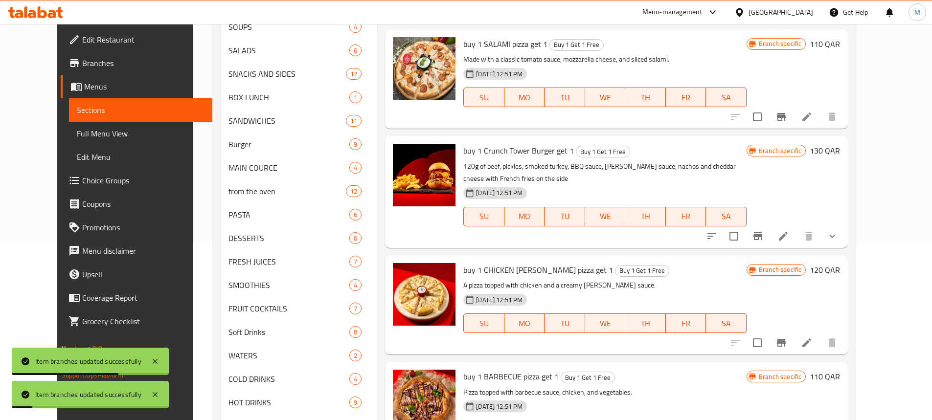
click at [764, 230] on icon "Branch-specific-item" at bounding box center [758, 236] width 12 height 12
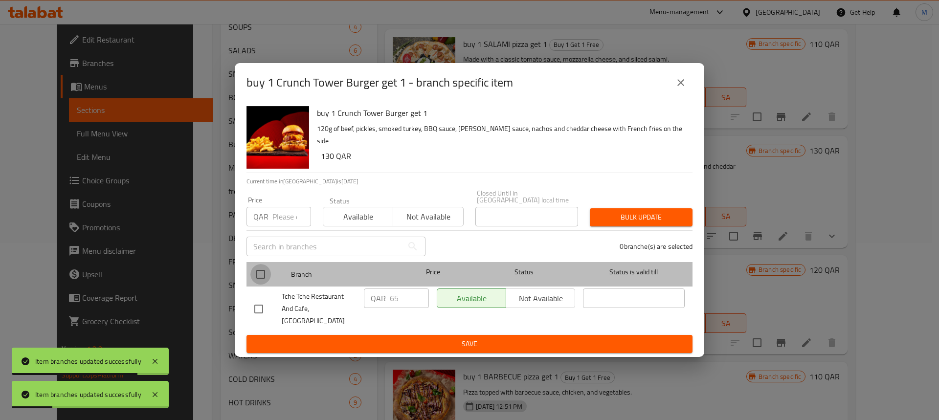
click at [264, 282] on input "checkbox" at bounding box center [261, 274] width 21 height 21
checkbox input "true"
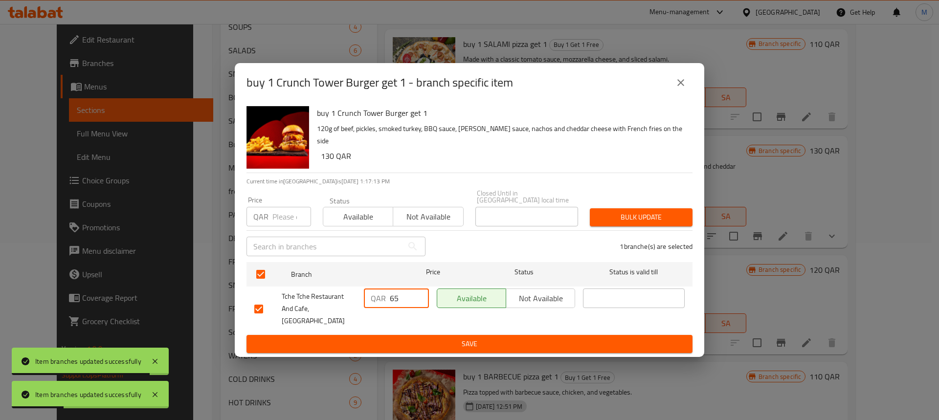
drag, startPoint x: 406, startPoint y: 298, endPoint x: 362, endPoint y: 303, distance: 44.7
click at [362, 301] on div "QAR 65 ​" at bounding box center [396, 309] width 73 height 48
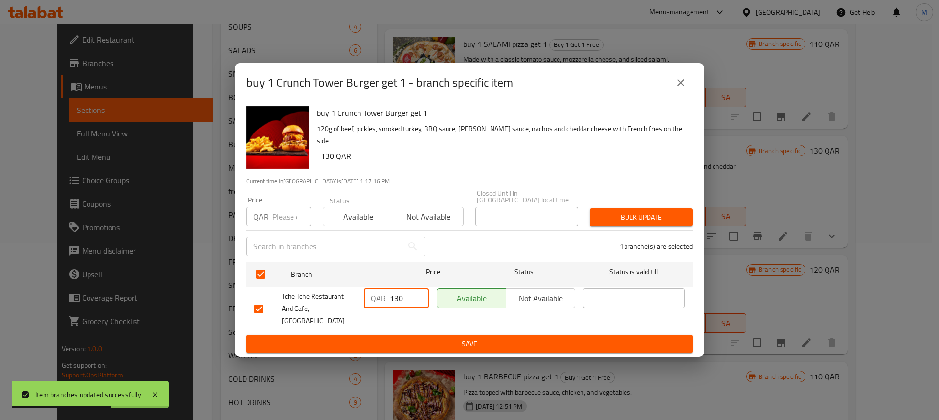
type input "130"
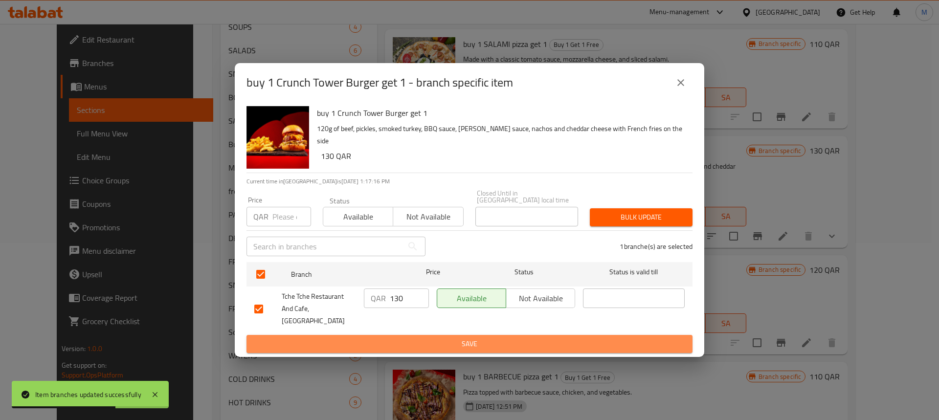
click at [412, 338] on span "Save" at bounding box center [469, 344] width 431 height 12
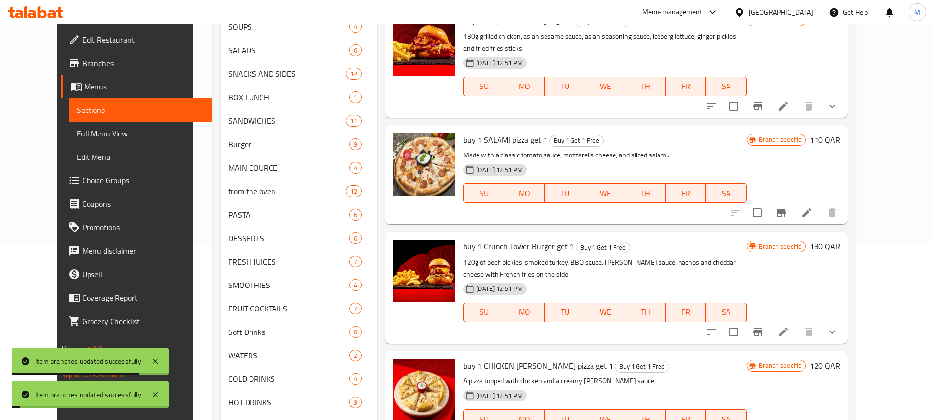
scroll to position [527, 0]
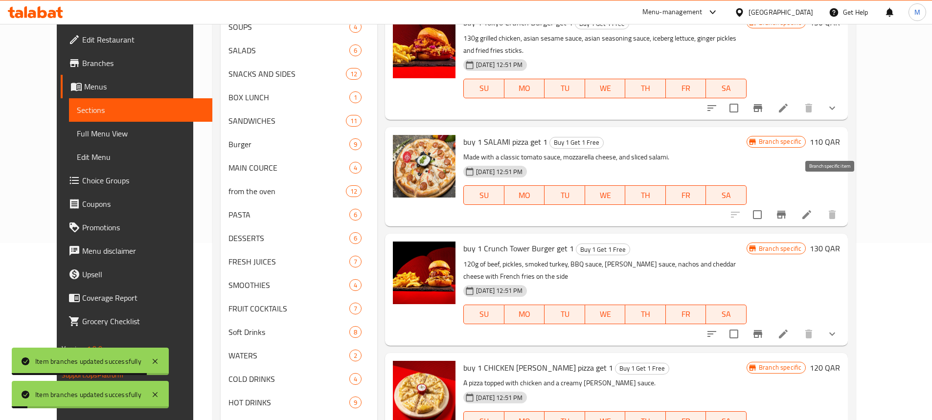
click at [787, 209] on icon "Branch-specific-item" at bounding box center [782, 215] width 12 height 12
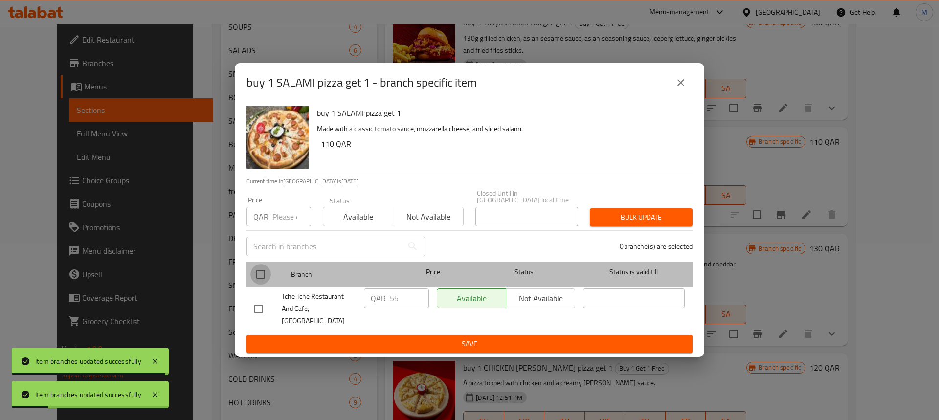
click at [257, 277] on input "checkbox" at bounding box center [261, 274] width 21 height 21
checkbox input "true"
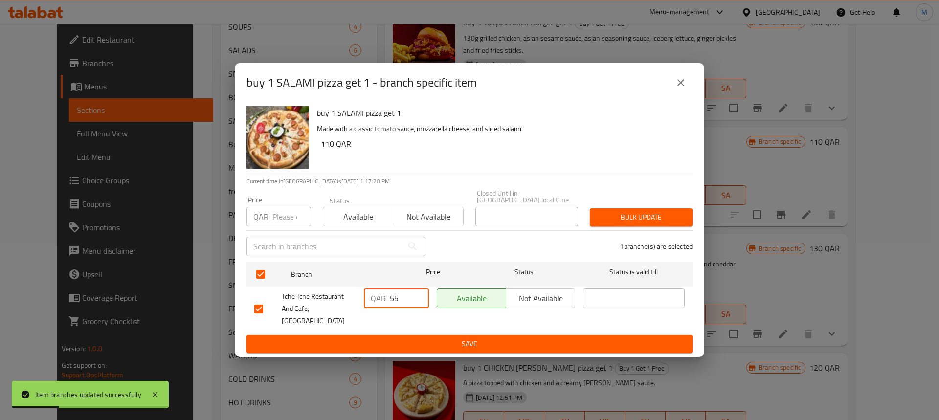
drag, startPoint x: 394, startPoint y: 303, endPoint x: 382, endPoint y: 305, distance: 12.9
click at [382, 305] on div "QAR 55 ​" at bounding box center [396, 299] width 65 height 20
drag, startPoint x: 400, startPoint y: 302, endPoint x: 376, endPoint y: 303, distance: 24.5
click at [376, 303] on div "QAR 55 ​" at bounding box center [396, 299] width 65 height 20
type input "110"
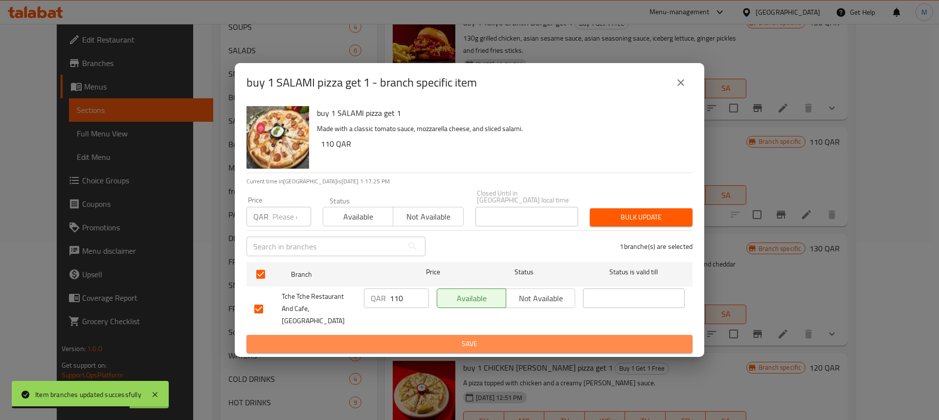
click at [541, 338] on span "Save" at bounding box center [469, 344] width 431 height 12
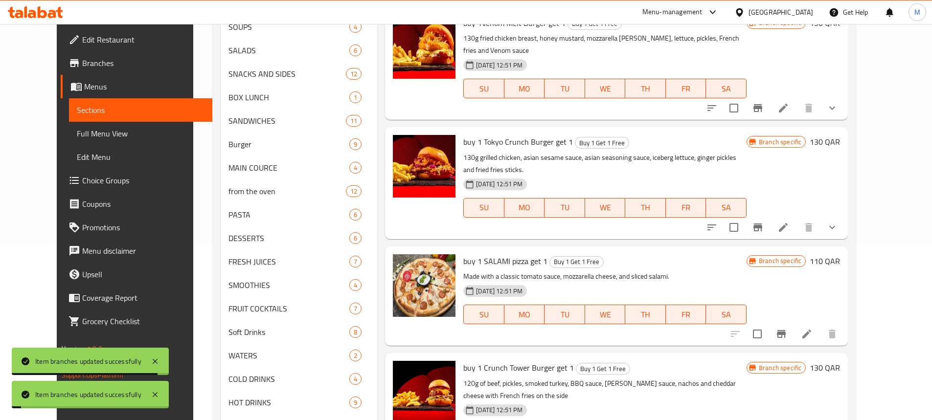
scroll to position [381, 0]
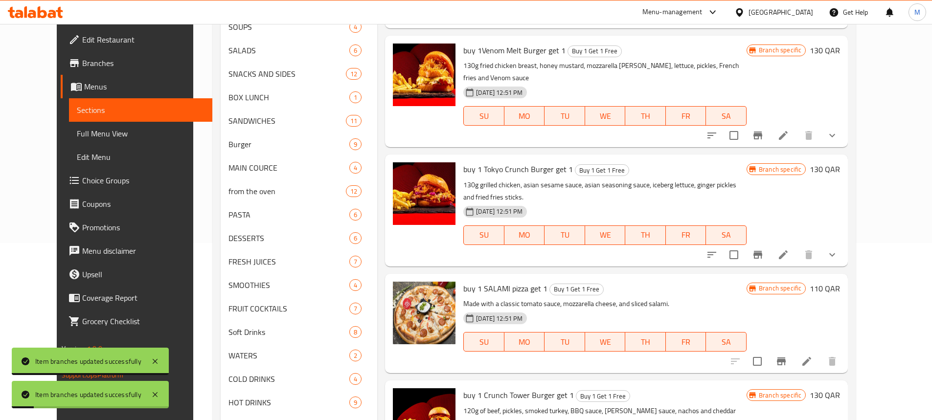
click at [789, 249] on icon at bounding box center [784, 255] width 12 height 12
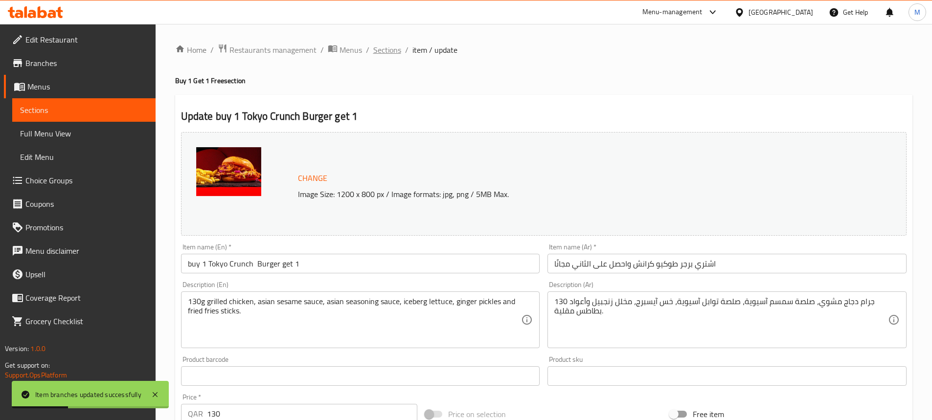
click at [385, 53] on span "Sections" at bounding box center [387, 50] width 28 height 12
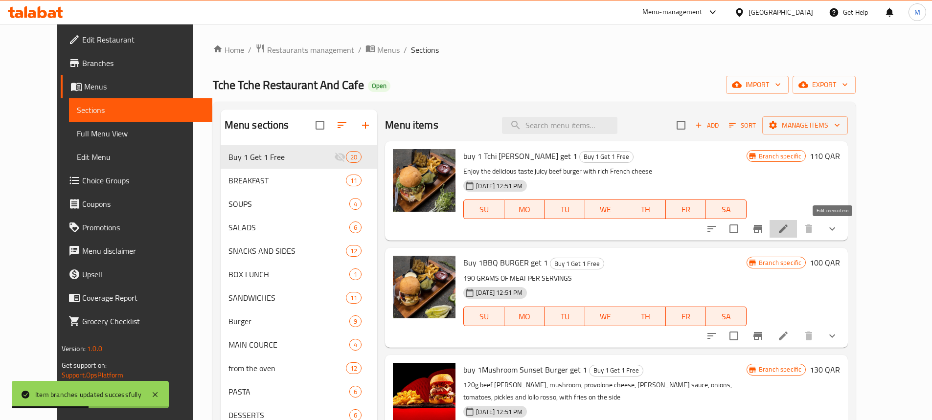
click at [789, 230] on icon at bounding box center [784, 229] width 12 height 12
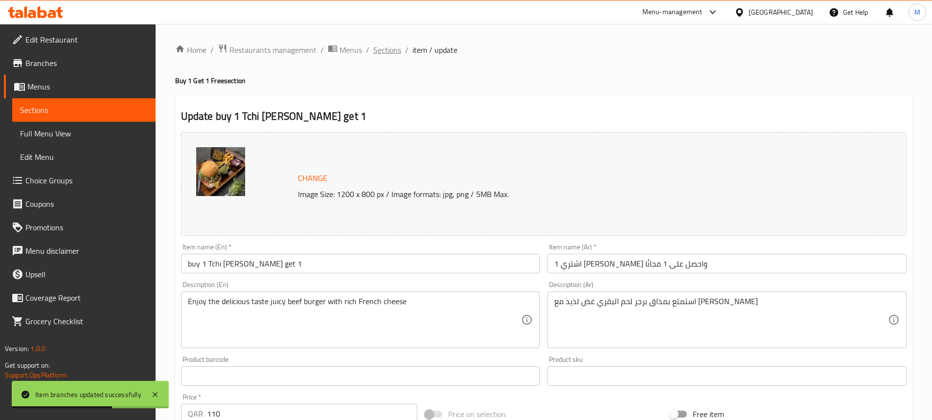
click at [385, 54] on span "Sections" at bounding box center [387, 50] width 28 height 12
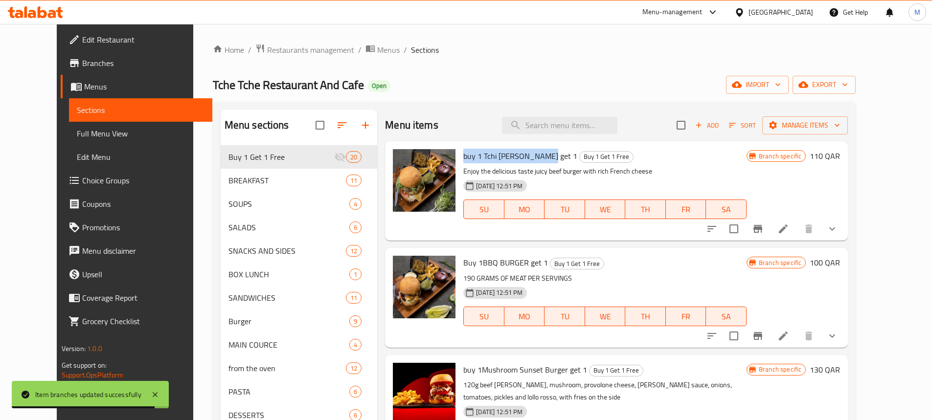
drag, startPoint x: 449, startPoint y: 156, endPoint x: 526, endPoint y: 153, distance: 77.8
click at [526, 153] on div "buy 1 Tchi [PERSON_NAME] get 1 Buy 1 Get 1 Free Enjoy the delicious taste juicy…" at bounding box center [604, 191] width 291 height 92
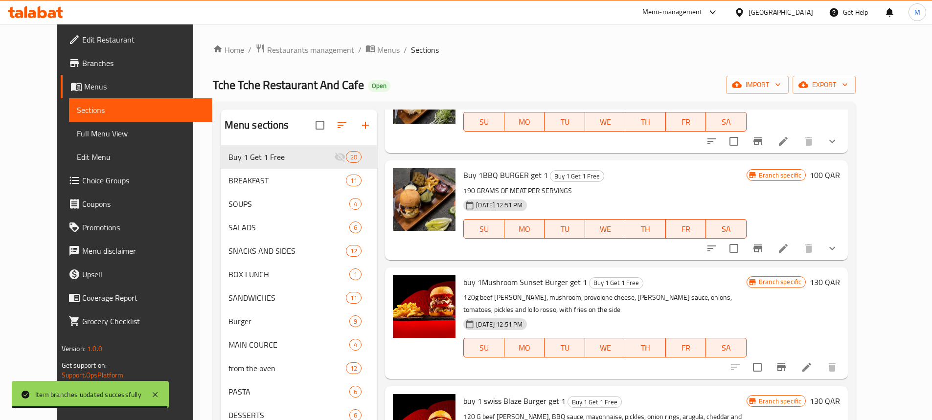
scroll to position [98, 0]
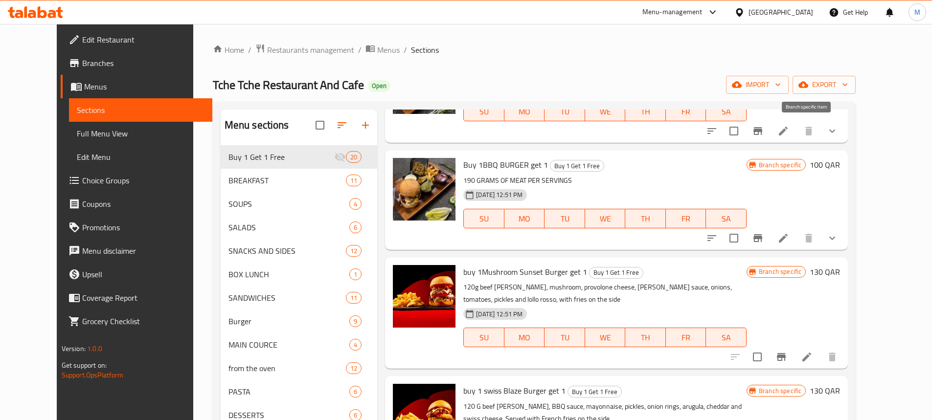
click at [770, 140] on button "Branch-specific-item" at bounding box center [757, 130] width 23 height 23
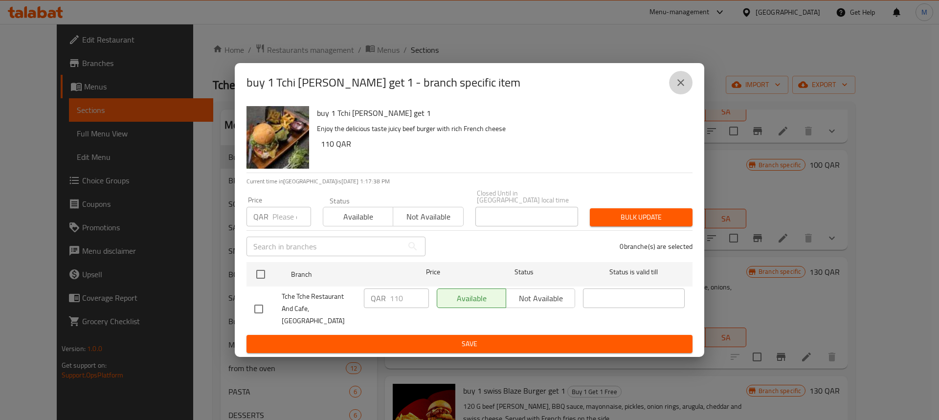
click at [684, 86] on icon "close" at bounding box center [681, 83] width 12 height 12
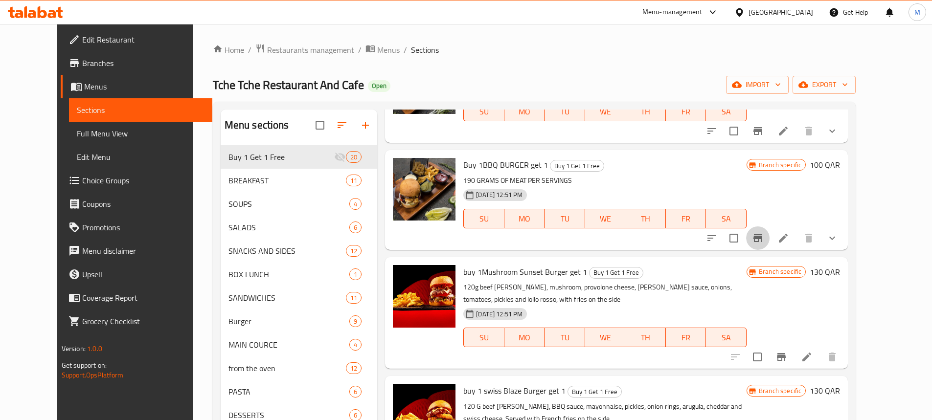
click at [770, 242] on button "Branch-specific-item" at bounding box center [757, 238] width 23 height 23
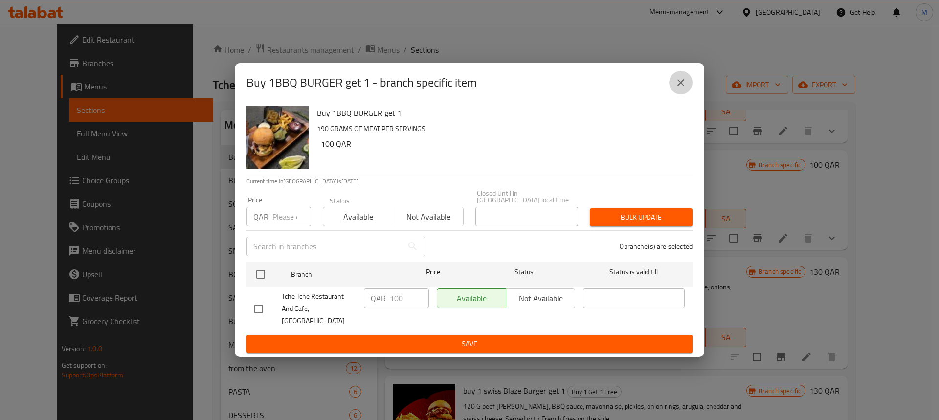
click at [686, 89] on icon "close" at bounding box center [681, 83] width 12 height 12
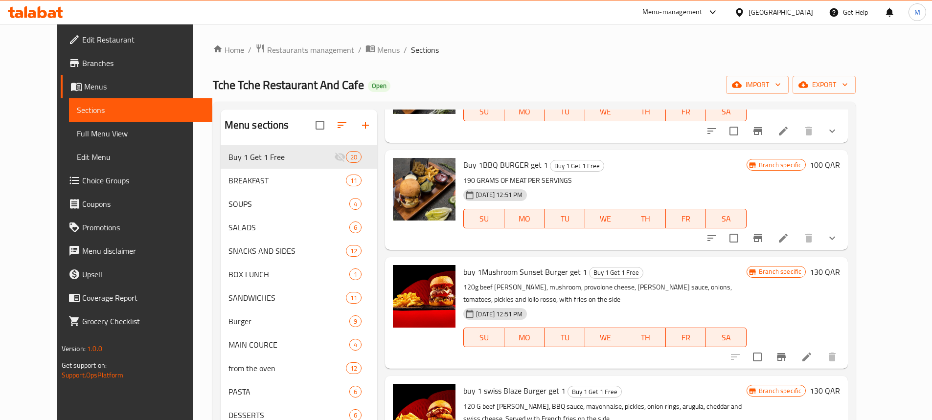
click at [786, 357] on icon "Branch-specific-item" at bounding box center [781, 357] width 9 height 8
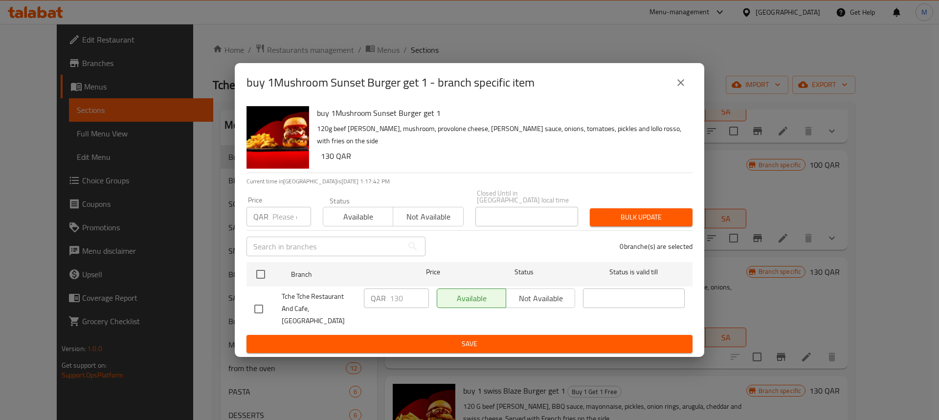
click at [688, 91] on button "close" at bounding box center [680, 82] width 23 height 23
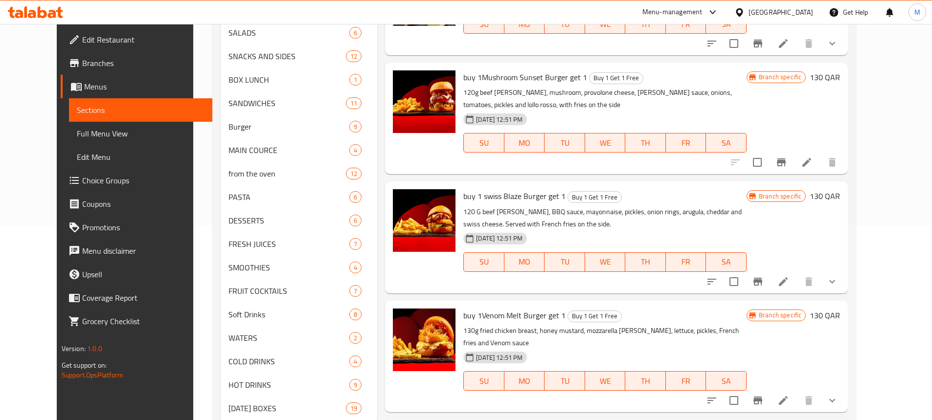
scroll to position [196, 0]
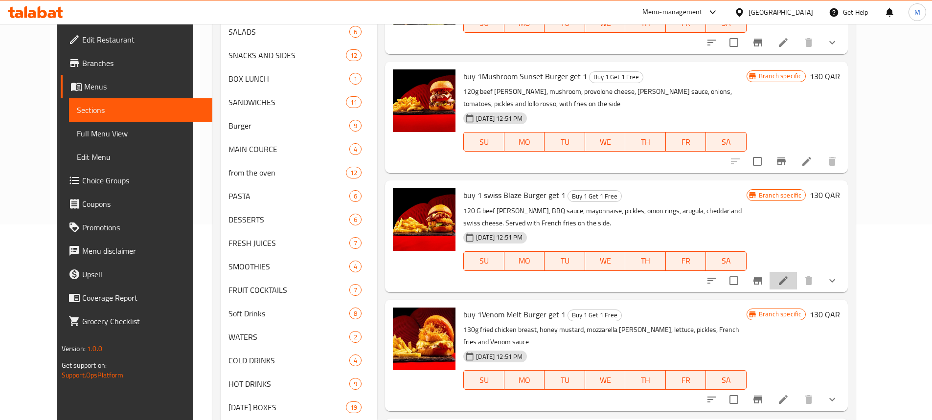
click at [797, 279] on li at bounding box center [783, 281] width 27 height 18
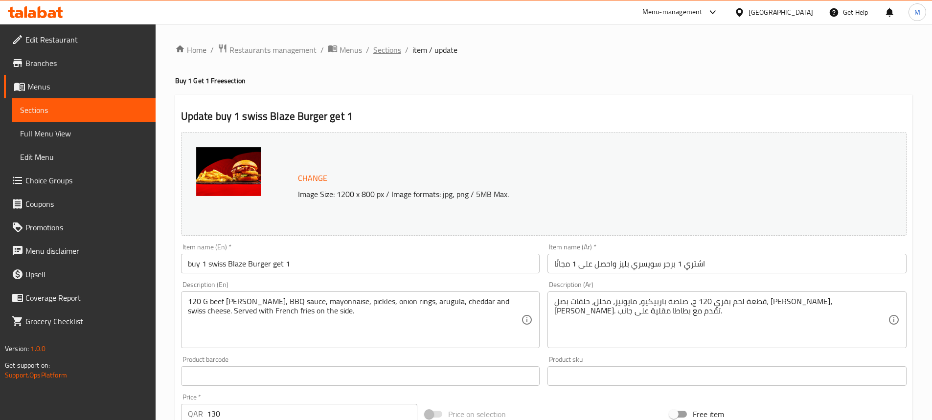
click at [389, 50] on span "Sections" at bounding box center [387, 50] width 28 height 12
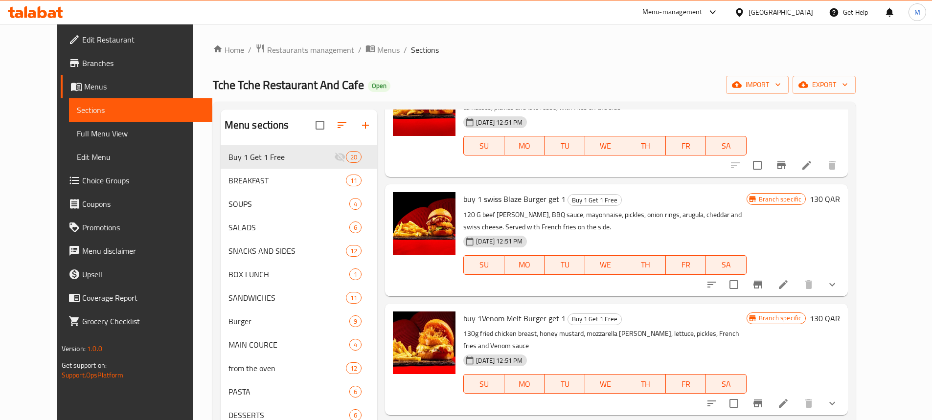
scroll to position [294, 0]
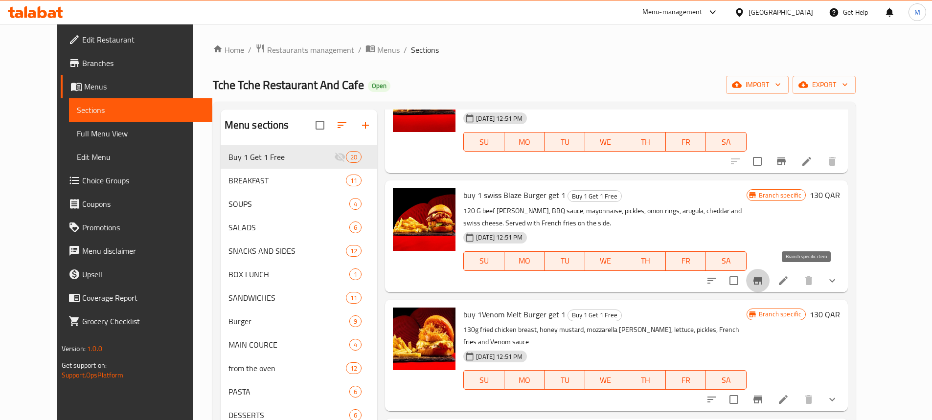
click at [770, 287] on button "Branch-specific-item" at bounding box center [757, 280] width 23 height 23
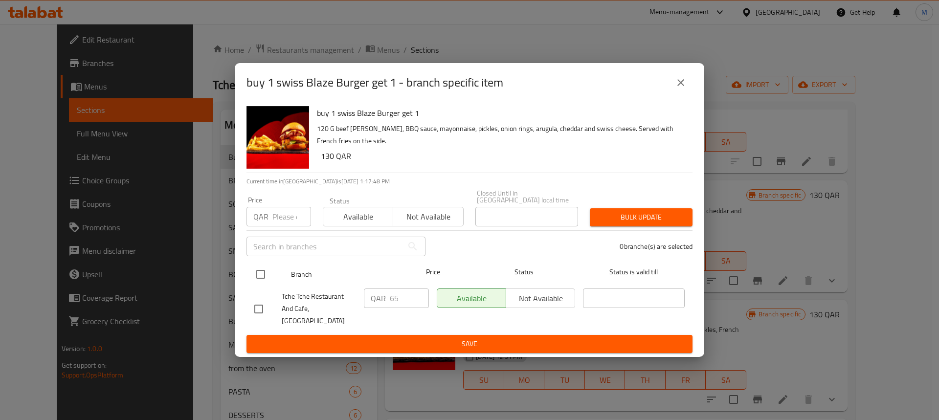
click at [264, 280] on input "checkbox" at bounding box center [261, 274] width 21 height 21
checkbox input "true"
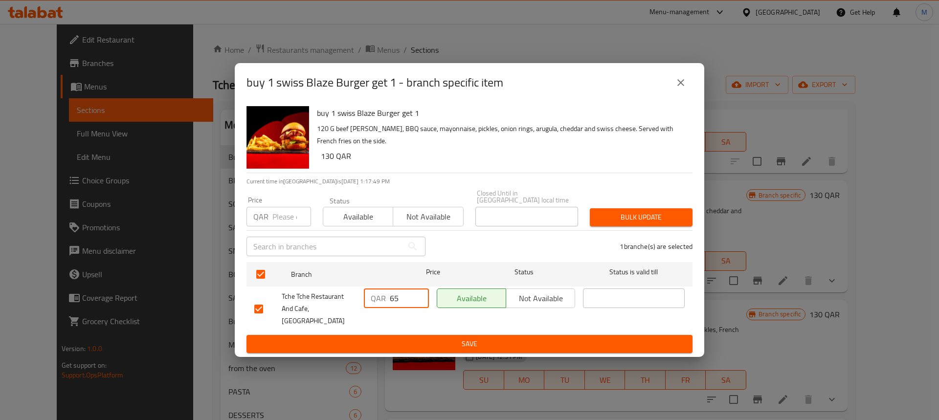
drag, startPoint x: 399, startPoint y: 301, endPoint x: 376, endPoint y: 304, distance: 23.7
click at [379, 304] on div "QAR 65 ​" at bounding box center [396, 299] width 65 height 20
type input "130"
click at [470, 338] on span "Save" at bounding box center [469, 344] width 431 height 12
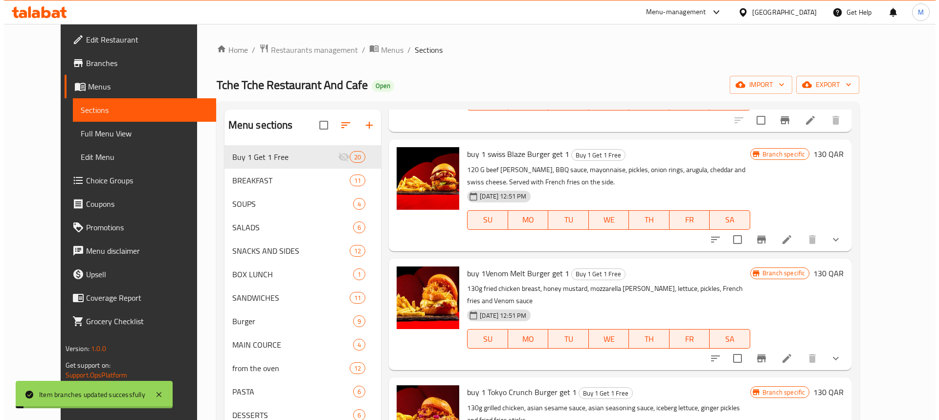
scroll to position [391, 0]
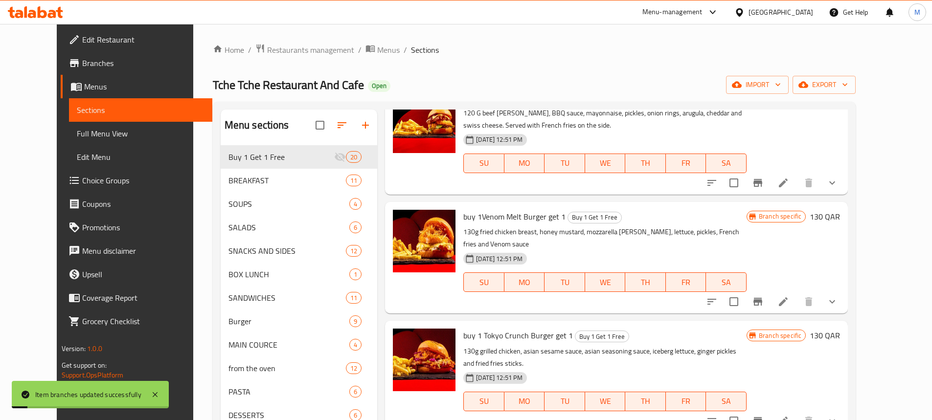
click at [762, 298] on icon "Branch-specific-item" at bounding box center [758, 302] width 9 height 8
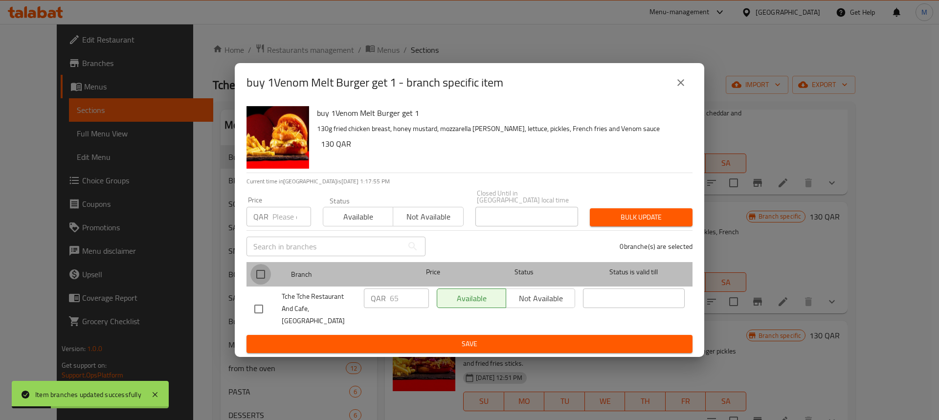
click at [266, 273] on input "checkbox" at bounding box center [261, 274] width 21 height 21
checkbox input "true"
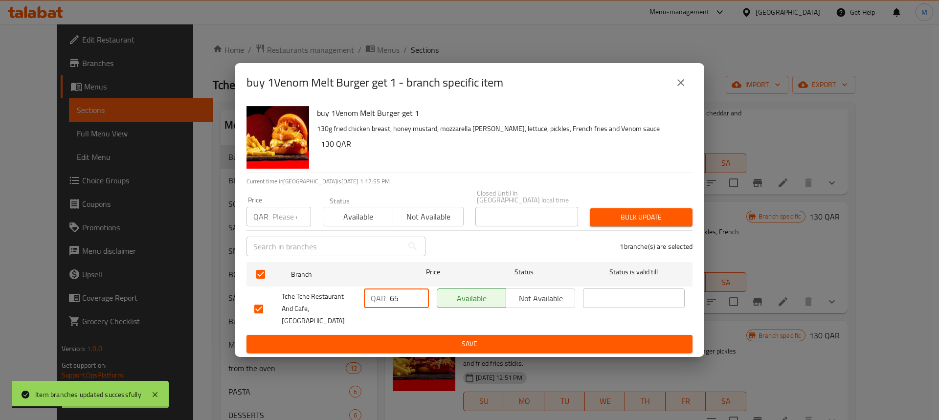
drag, startPoint x: 405, startPoint y: 303, endPoint x: 365, endPoint y: 313, distance: 41.2
click at [365, 313] on div "QAR 65 ​" at bounding box center [396, 309] width 73 height 48
type input "130"
click at [497, 335] on button "Save" at bounding box center [470, 344] width 446 height 18
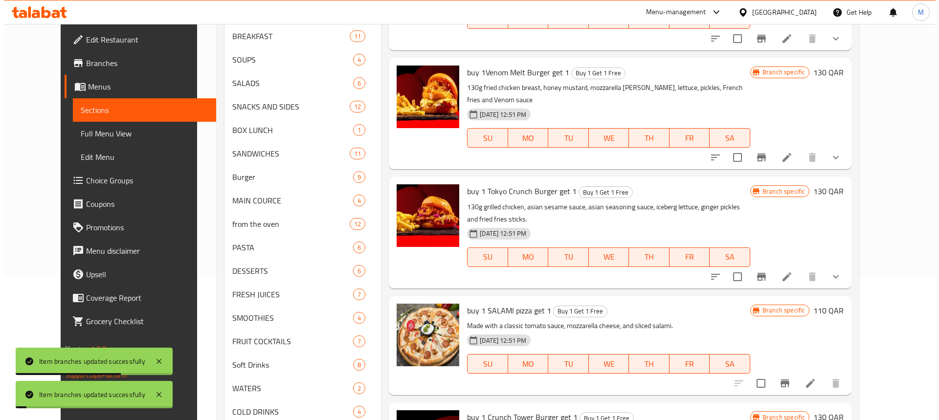
scroll to position [147, 0]
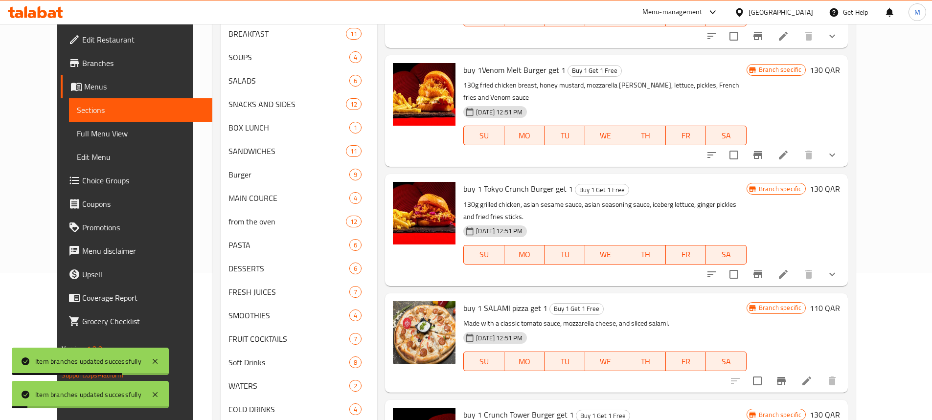
click at [764, 269] on icon "Branch-specific-item" at bounding box center [758, 275] width 12 height 12
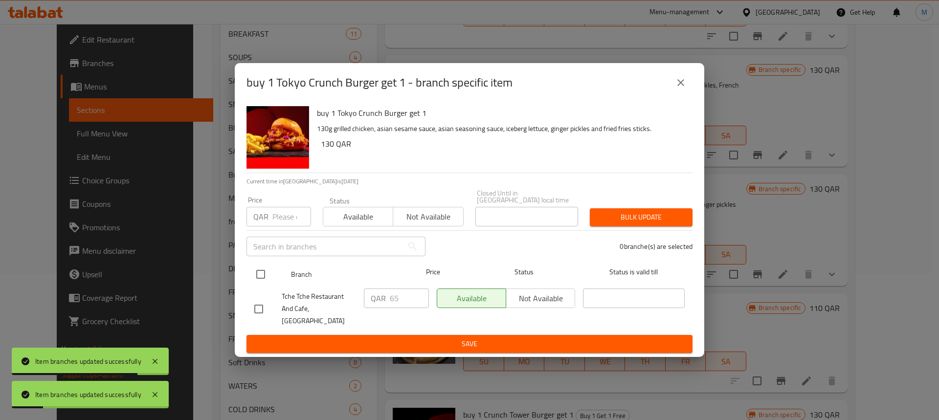
click at [271, 279] on input "checkbox" at bounding box center [261, 274] width 21 height 21
checkbox input "true"
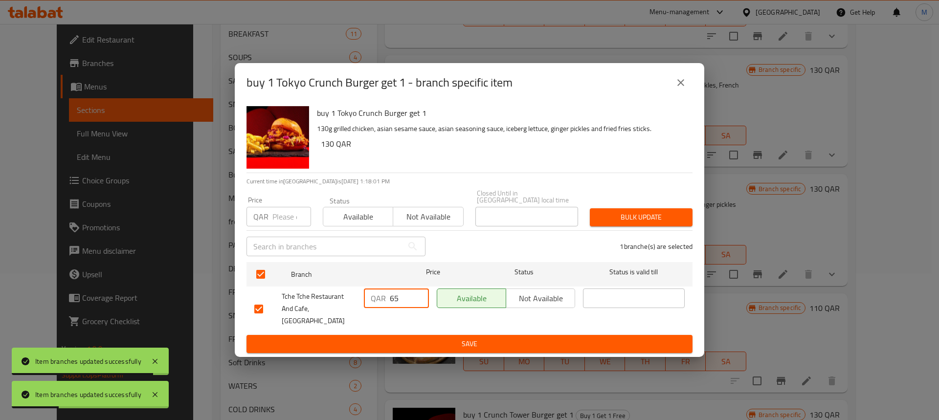
drag, startPoint x: 400, startPoint y: 302, endPoint x: 380, endPoint y: 305, distance: 20.3
click at [380, 305] on div "QAR 65 ​" at bounding box center [396, 299] width 65 height 20
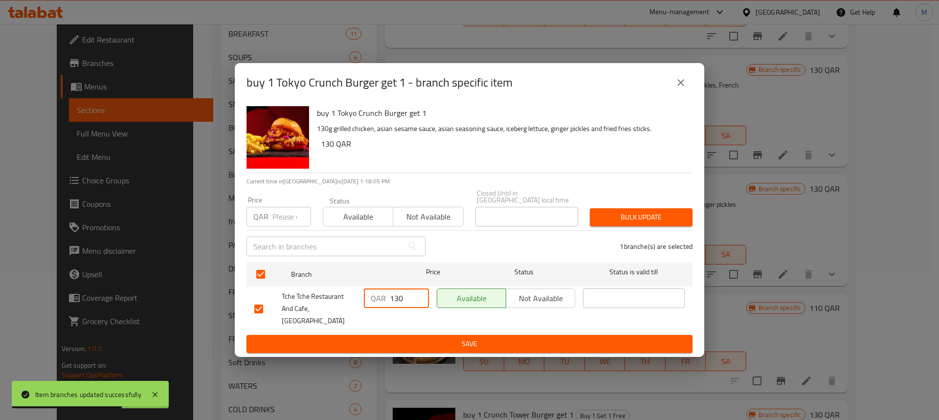
type input "130"
click at [524, 335] on button "Save" at bounding box center [470, 344] width 446 height 18
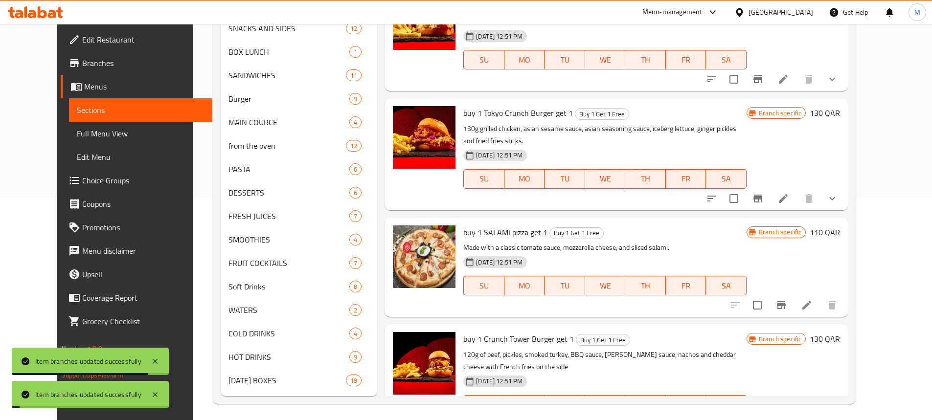
scroll to position [226, 0]
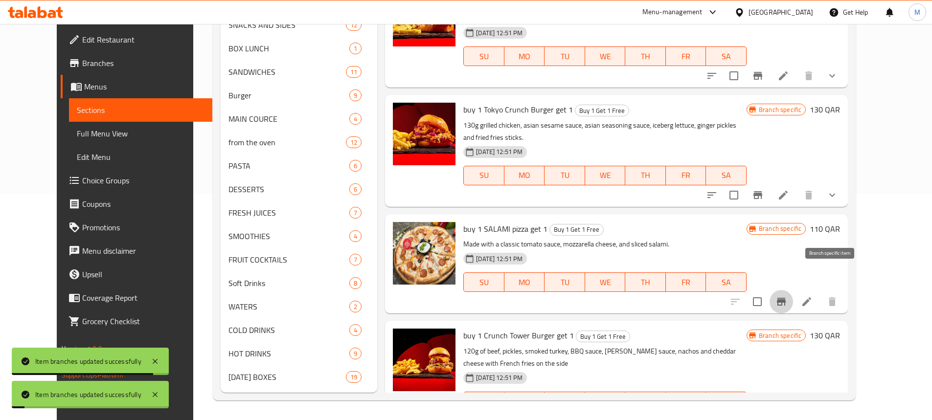
click at [793, 290] on button "Branch-specific-item" at bounding box center [781, 301] width 23 height 23
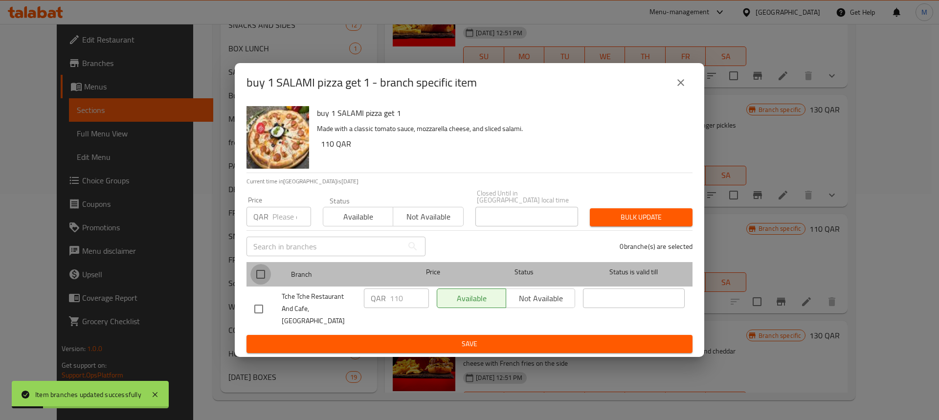
click at [258, 278] on input "checkbox" at bounding box center [261, 274] width 21 height 21
checkbox input "true"
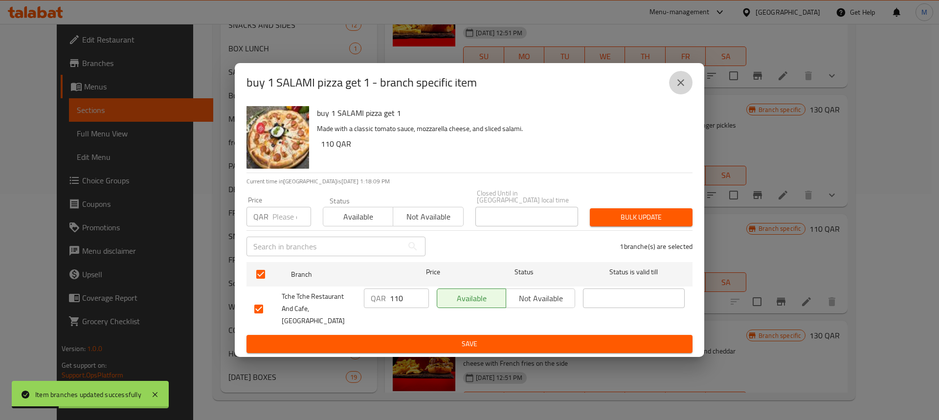
drag, startPoint x: 685, startPoint y: 88, endPoint x: 687, endPoint y: 97, distance: 9.6
click at [684, 88] on icon "close" at bounding box center [681, 83] width 12 height 12
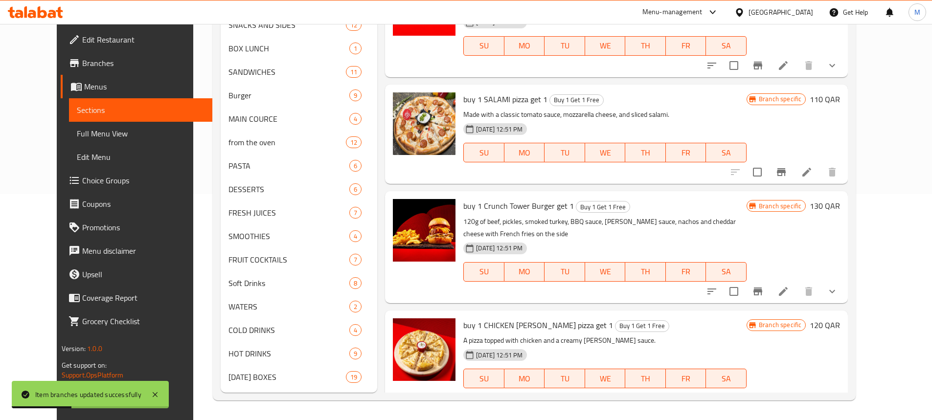
scroll to position [538, 0]
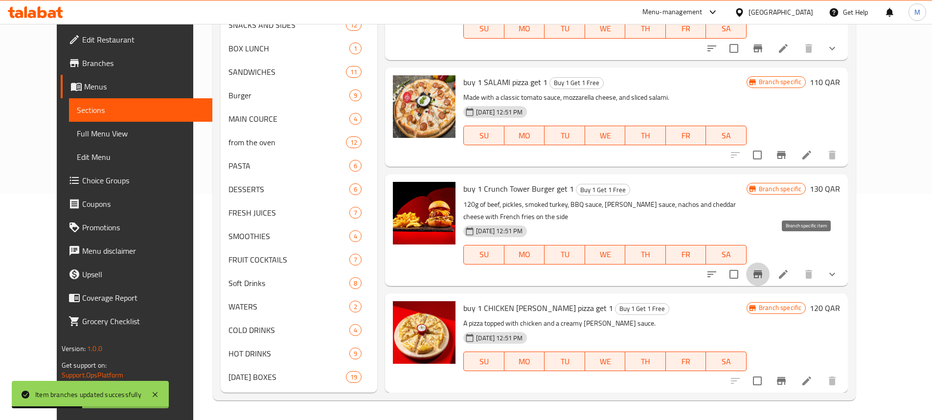
click at [764, 269] on icon "Branch-specific-item" at bounding box center [758, 275] width 12 height 12
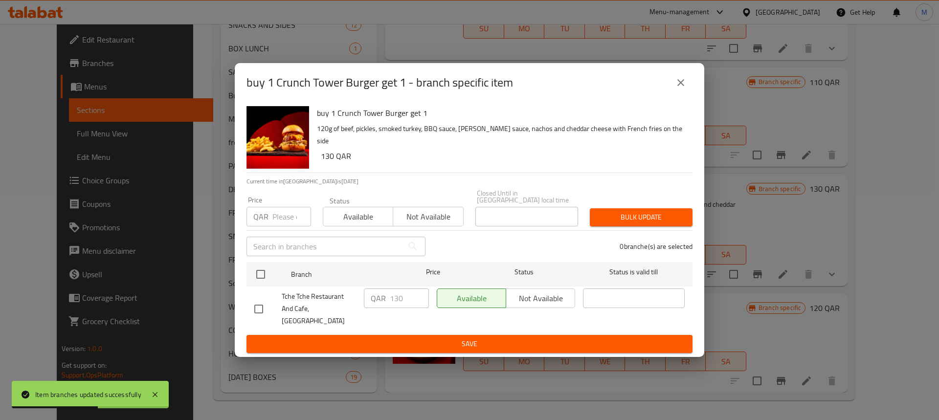
click at [678, 89] on icon "close" at bounding box center [681, 83] width 12 height 12
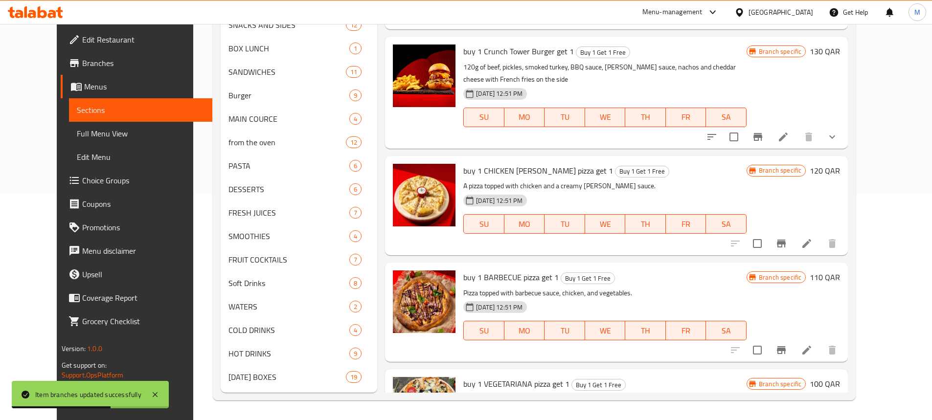
scroll to position [685, 0]
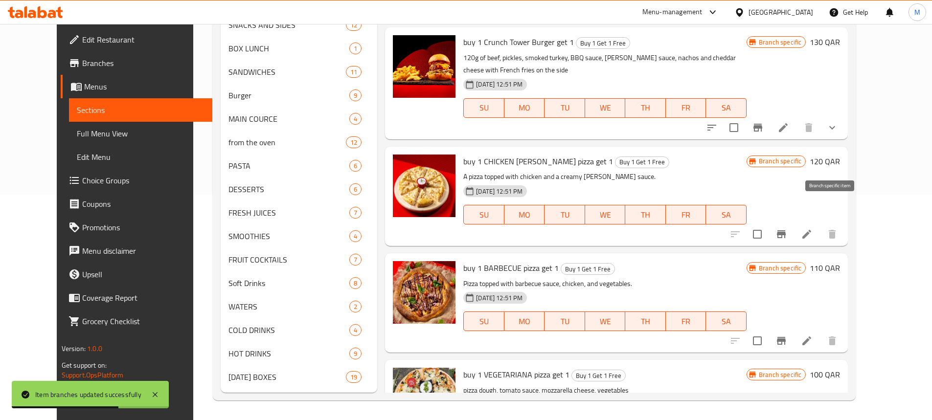
click at [793, 223] on button "Branch-specific-item" at bounding box center [781, 234] width 23 height 23
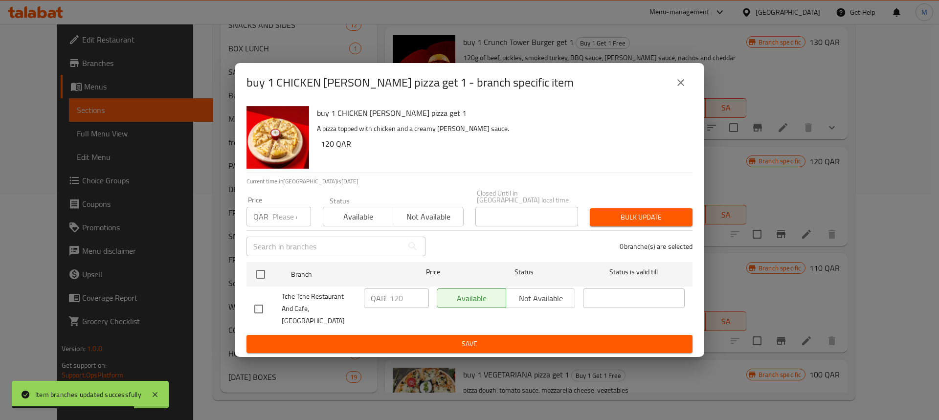
click at [680, 86] on icon "close" at bounding box center [681, 82] width 7 height 7
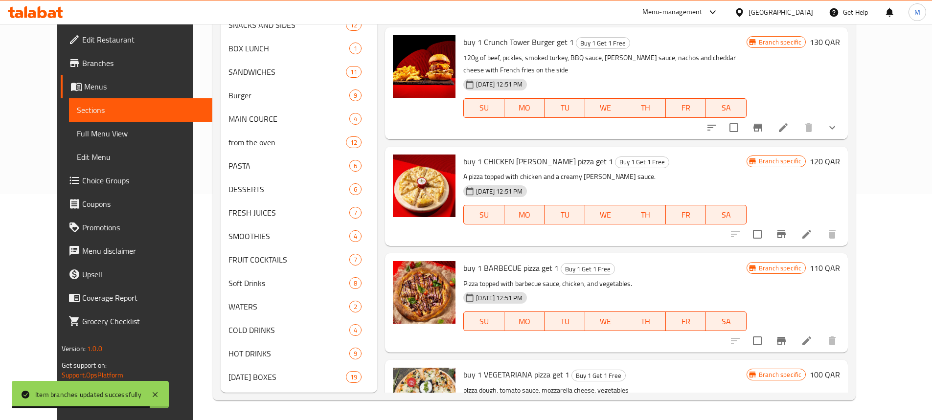
click at [787, 335] on icon "Branch-specific-item" at bounding box center [782, 341] width 12 height 12
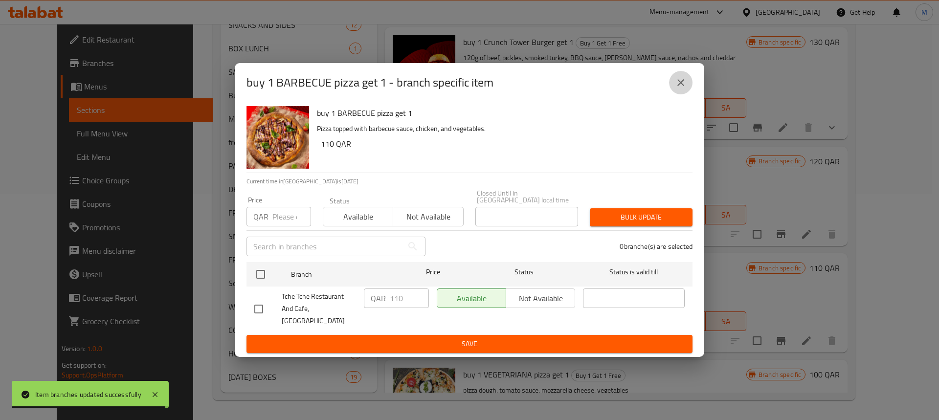
click at [679, 87] on icon "close" at bounding box center [681, 83] width 12 height 12
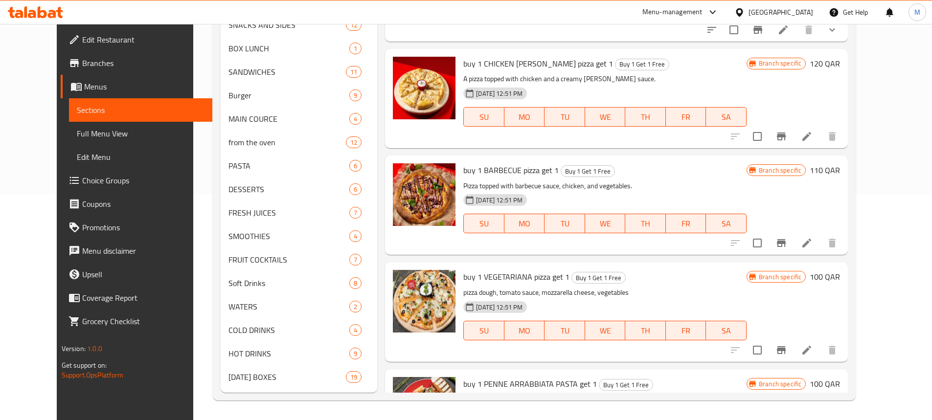
scroll to position [832, 0]
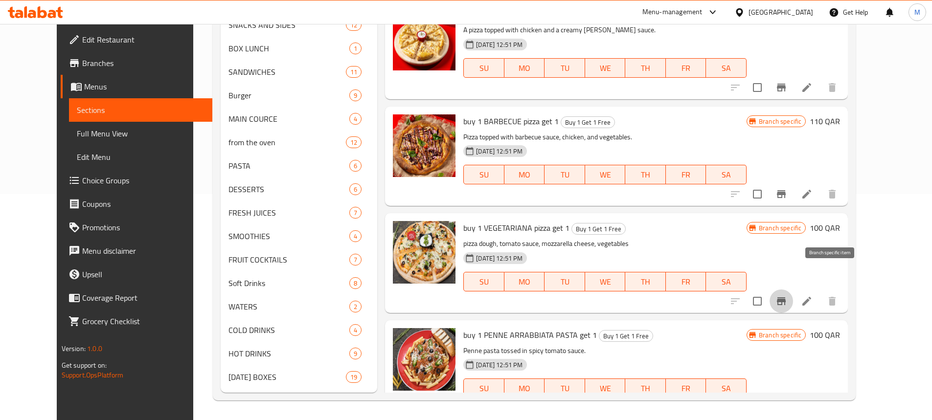
click at [786, 297] on icon "Branch-specific-item" at bounding box center [781, 301] width 9 height 8
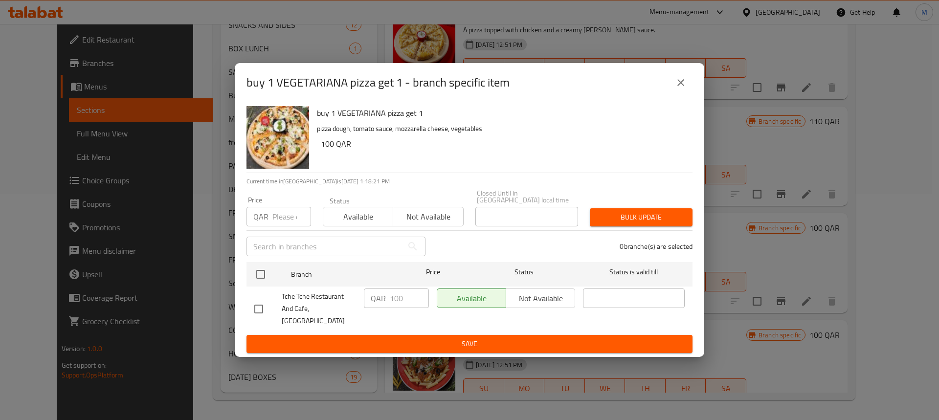
click at [686, 89] on icon "close" at bounding box center [681, 83] width 12 height 12
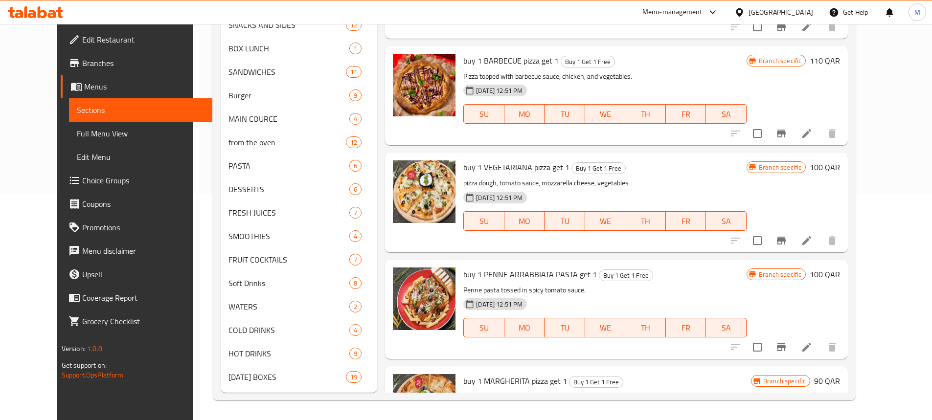
scroll to position [979, 0]
